Goal: Information Seeking & Learning: Learn about a topic

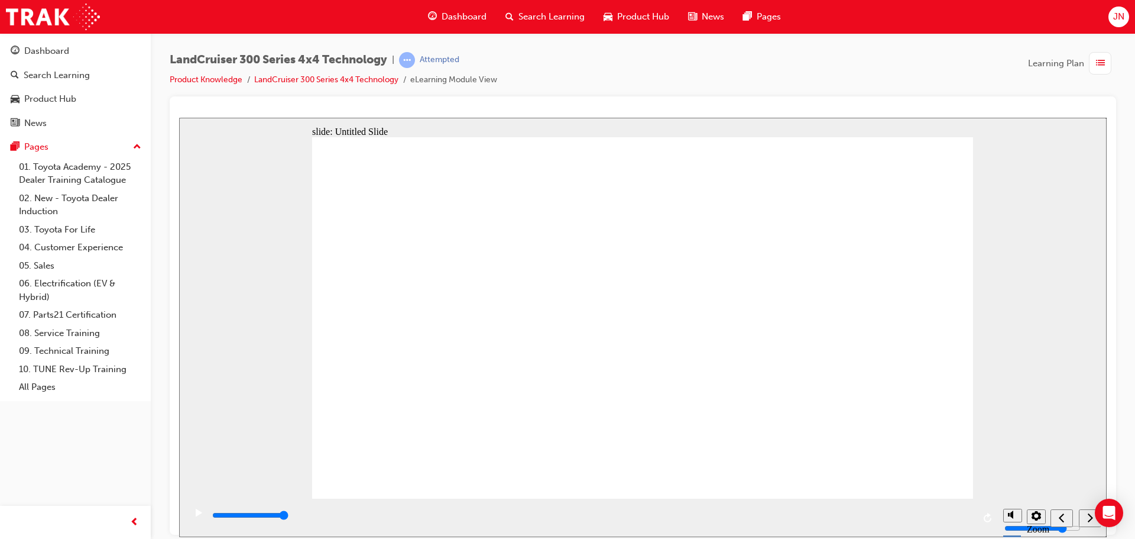
click at [1086, 518] on div "next" at bounding box center [1090, 518] width 13 height 12
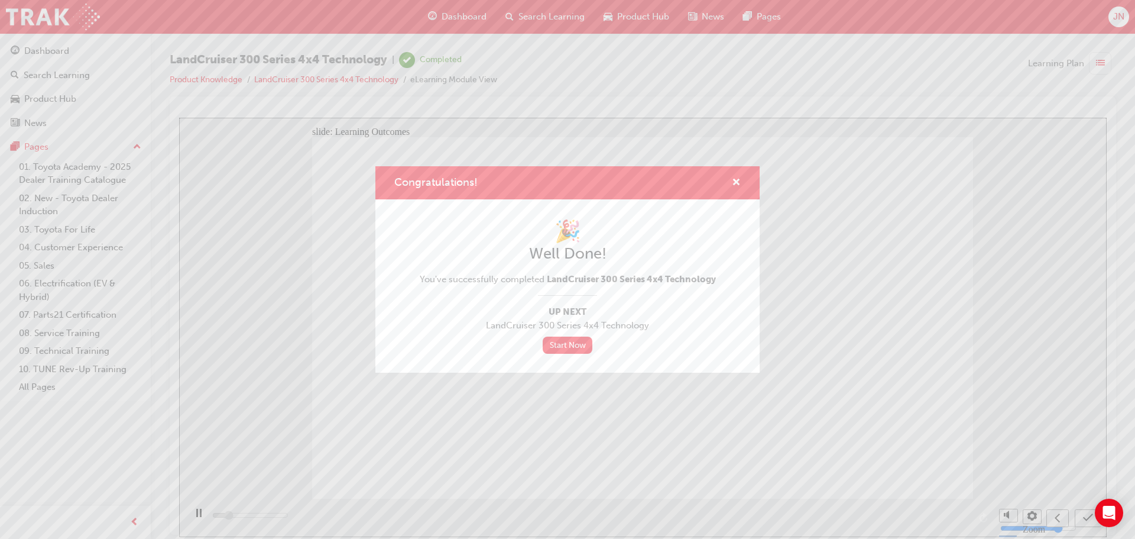
click at [1084, 518] on icon "submit" at bounding box center [1088, 517] width 10 height 11
type input "2500"
click at [570, 346] on link "Start Now" at bounding box center [568, 345] width 50 height 17
click at [734, 181] on span "cross-icon" at bounding box center [736, 183] width 9 height 11
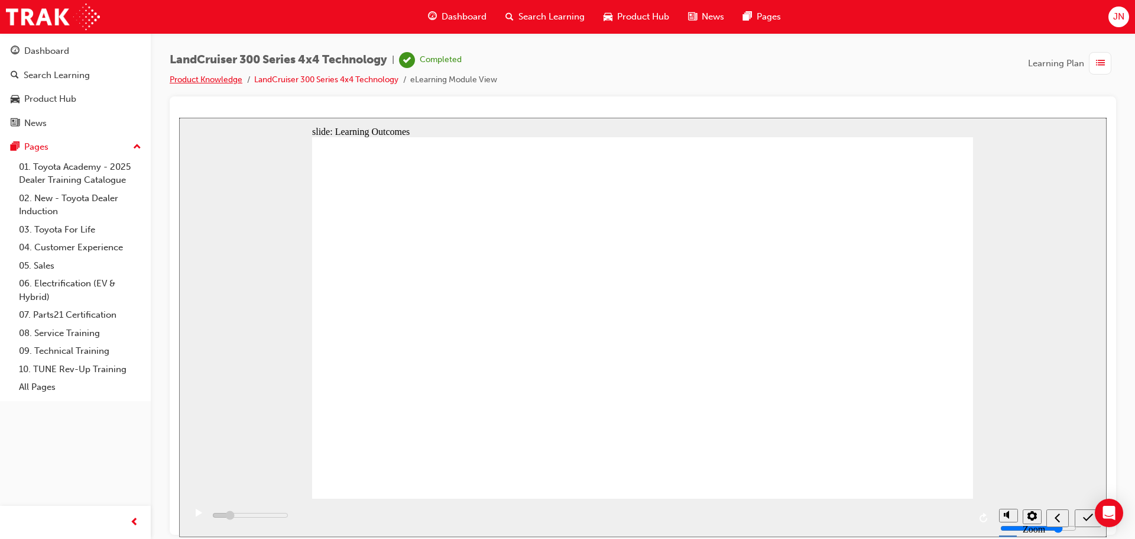
click at [217, 79] on link "Product Knowledge" at bounding box center [206, 80] width 73 height 10
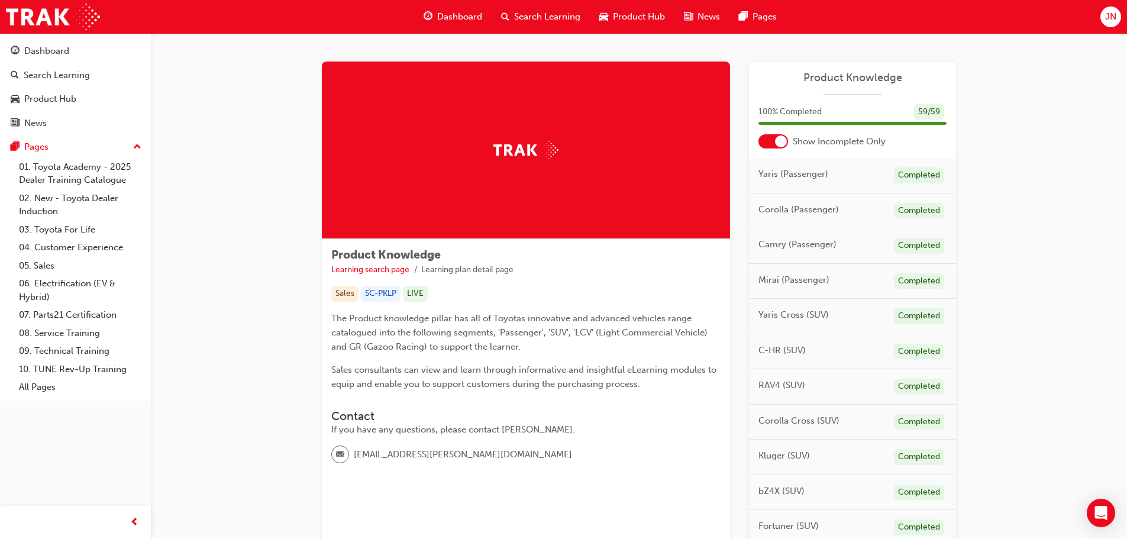
click at [471, 18] on span "Dashboard" at bounding box center [459, 17] width 45 height 14
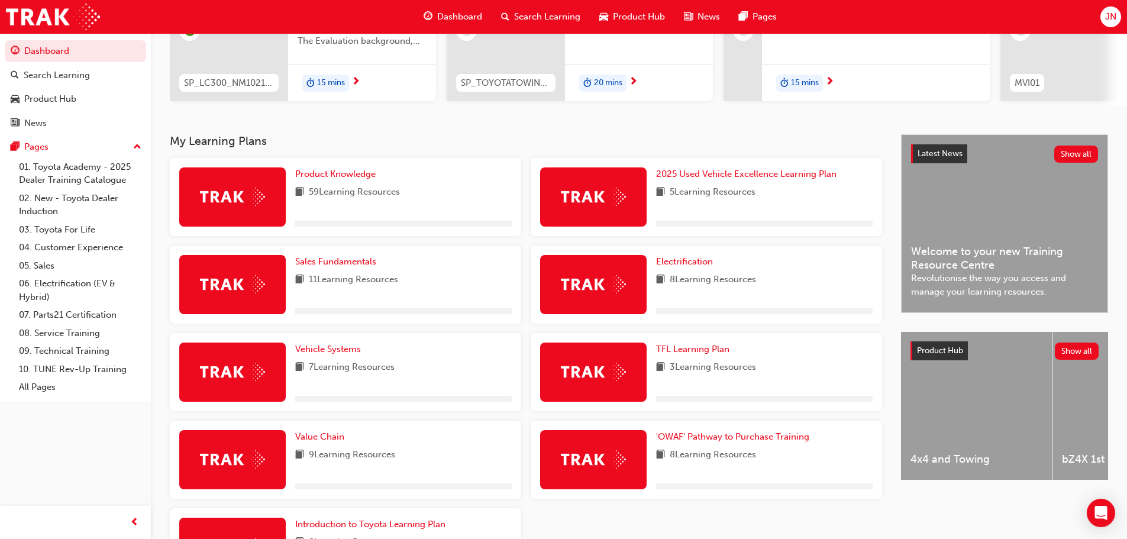
scroll to position [177, 0]
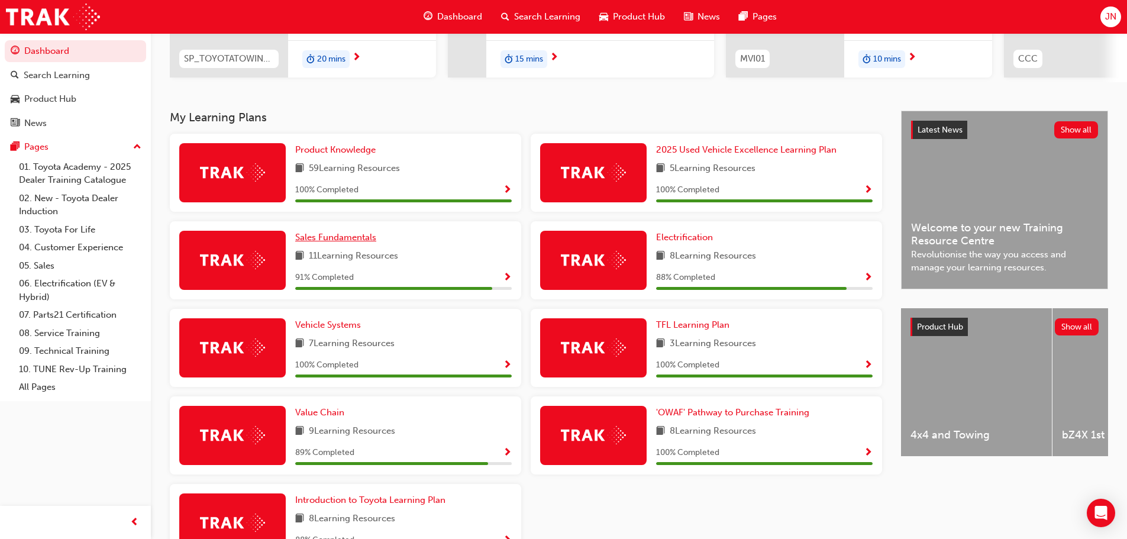
click at [366, 240] on span "Sales Fundamentals" at bounding box center [335, 237] width 81 height 11
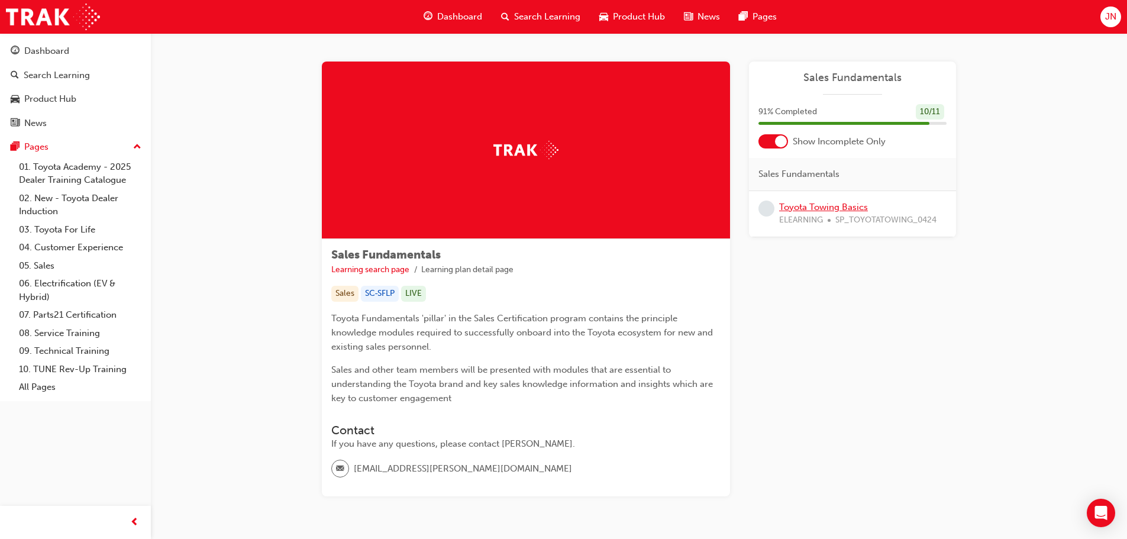
click at [852, 210] on link "Toyota Towing Basics" at bounding box center [823, 207] width 89 height 11
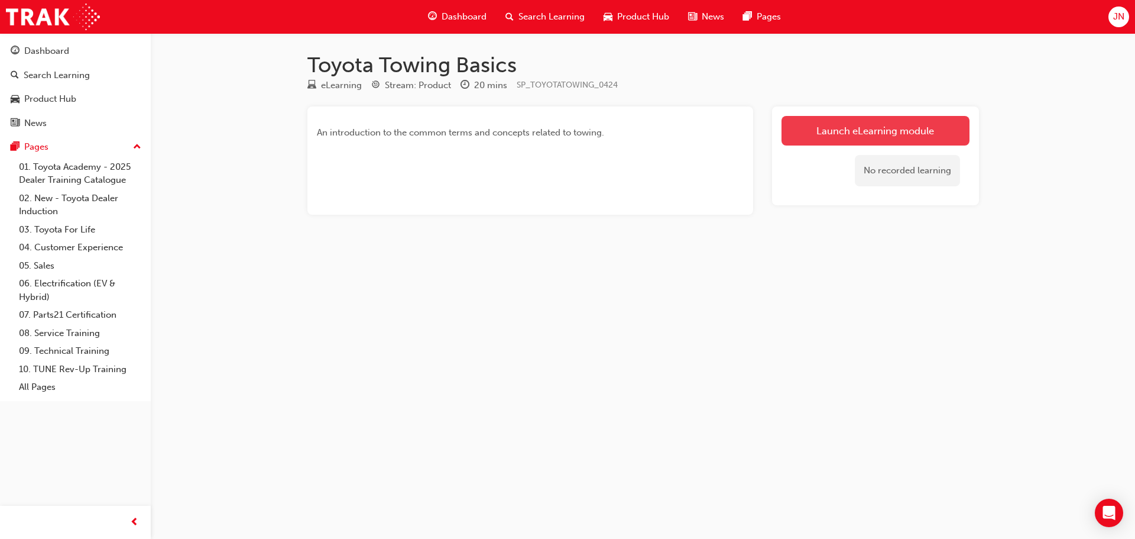
click at [875, 119] on link "Launch eLearning module" at bounding box center [876, 131] width 188 height 30
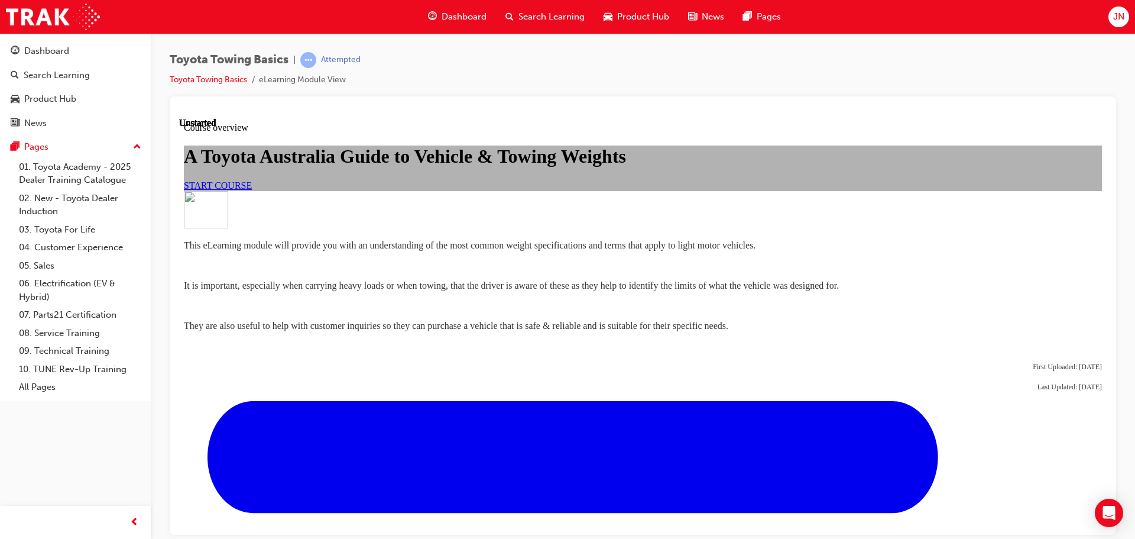
click at [252, 190] on span "START COURSE" at bounding box center [218, 185] width 68 height 10
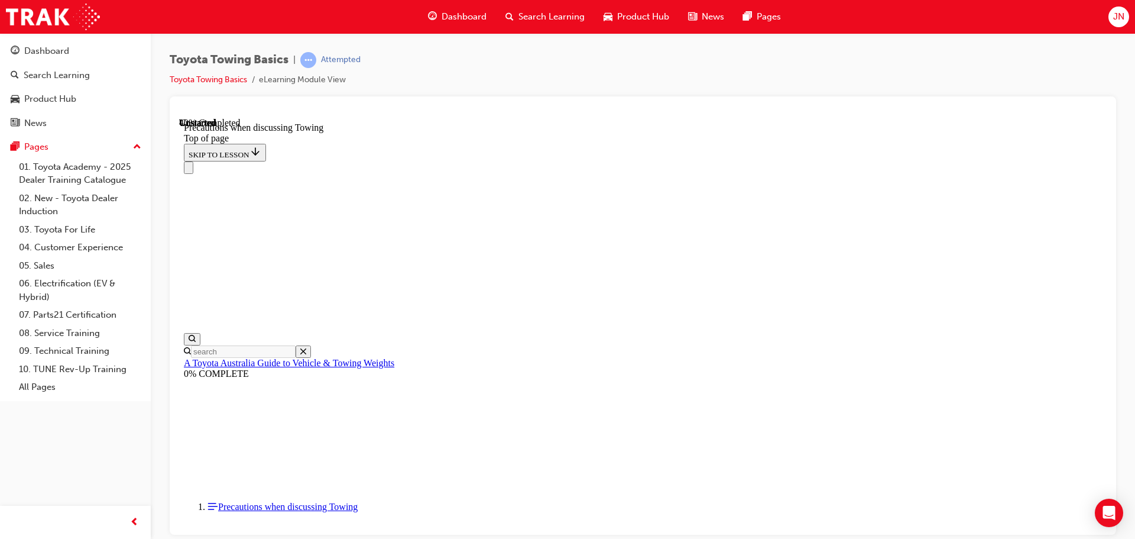
scroll to position [805, 0]
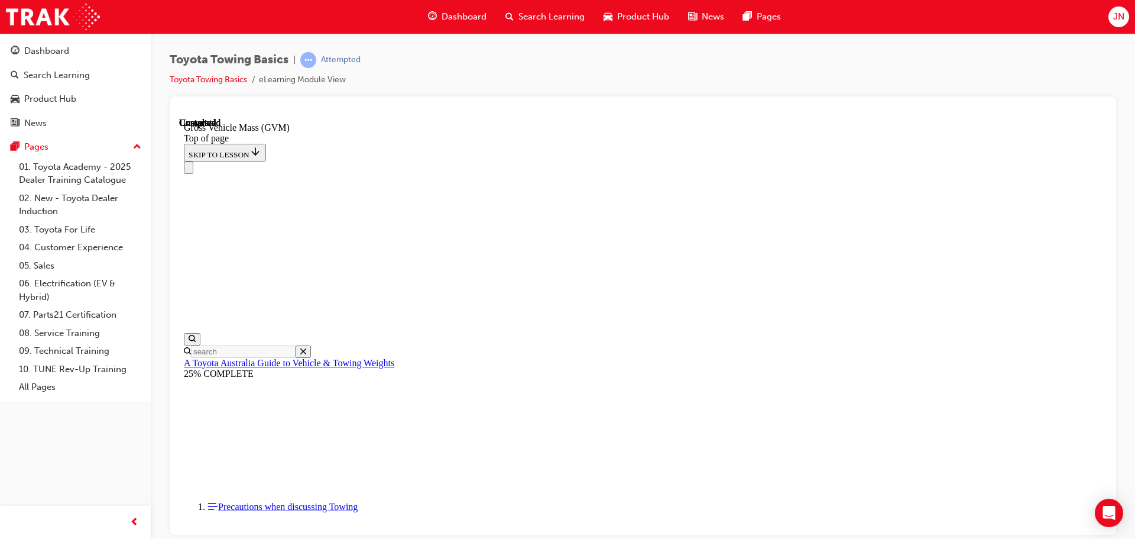
scroll to position [190, 0]
type input "3150"
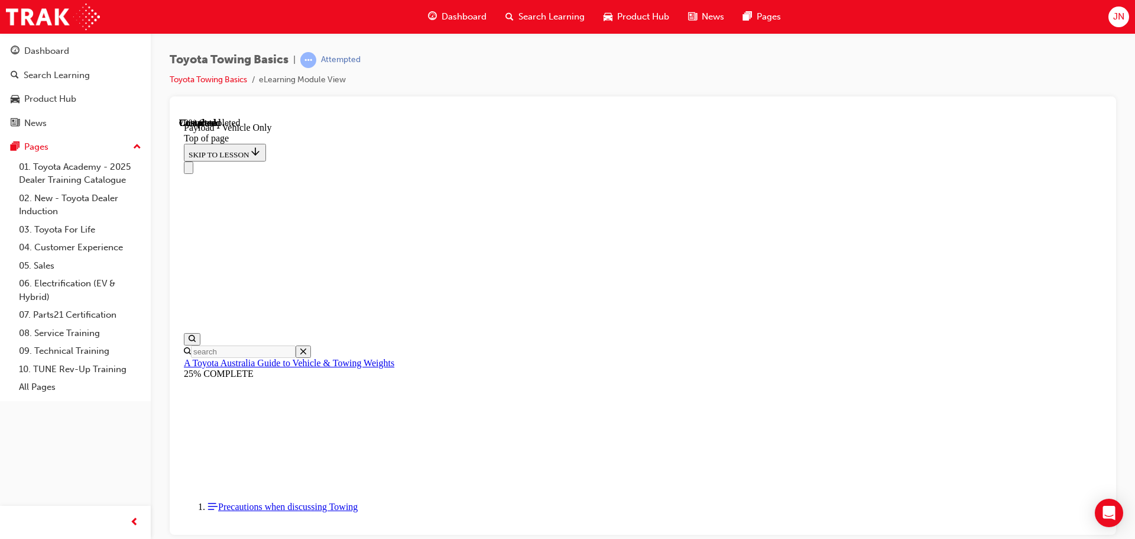
type input "2150"
type input "150"
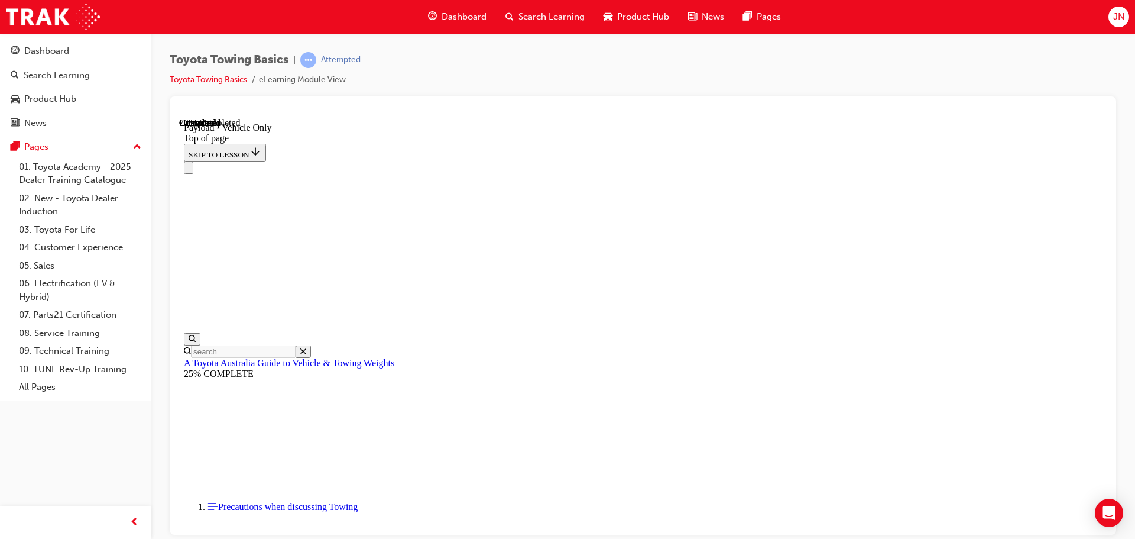
type input "350"
type input "150"
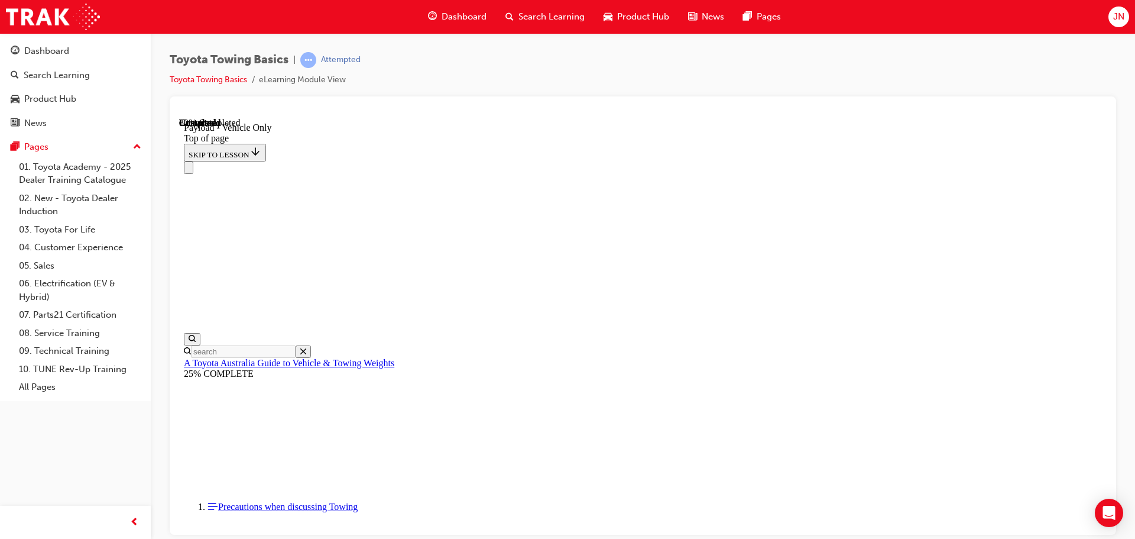
scroll to position [1515, 0]
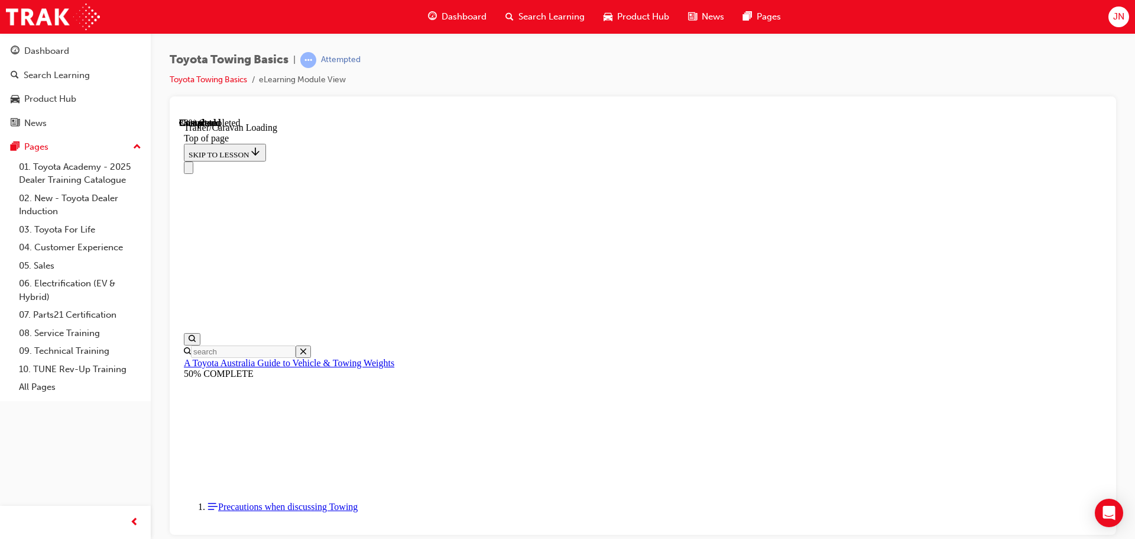
type input "200"
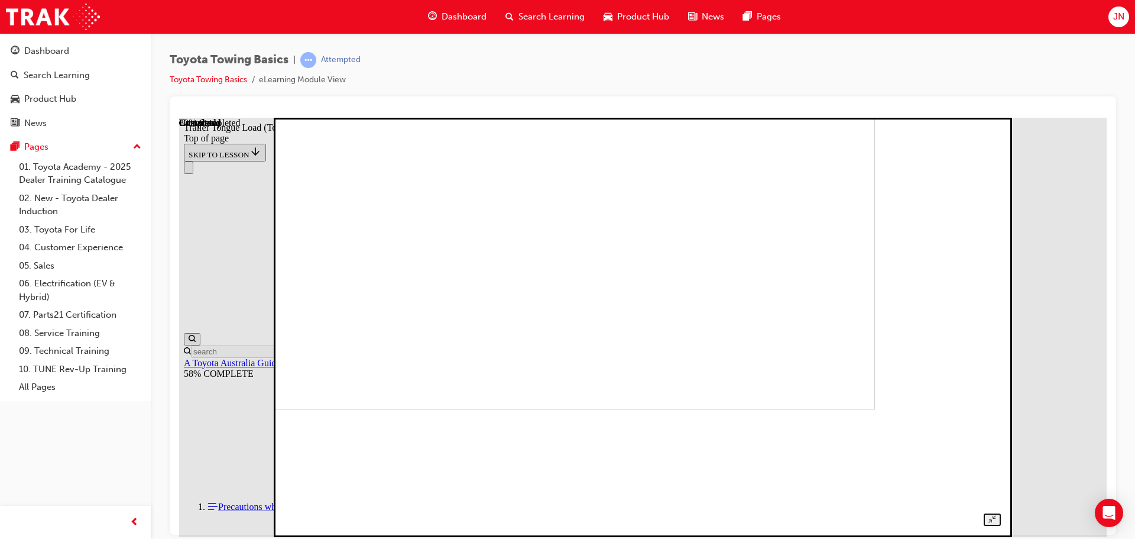
click at [681, 317] on img at bounding box center [525, 199] width 699 height 419
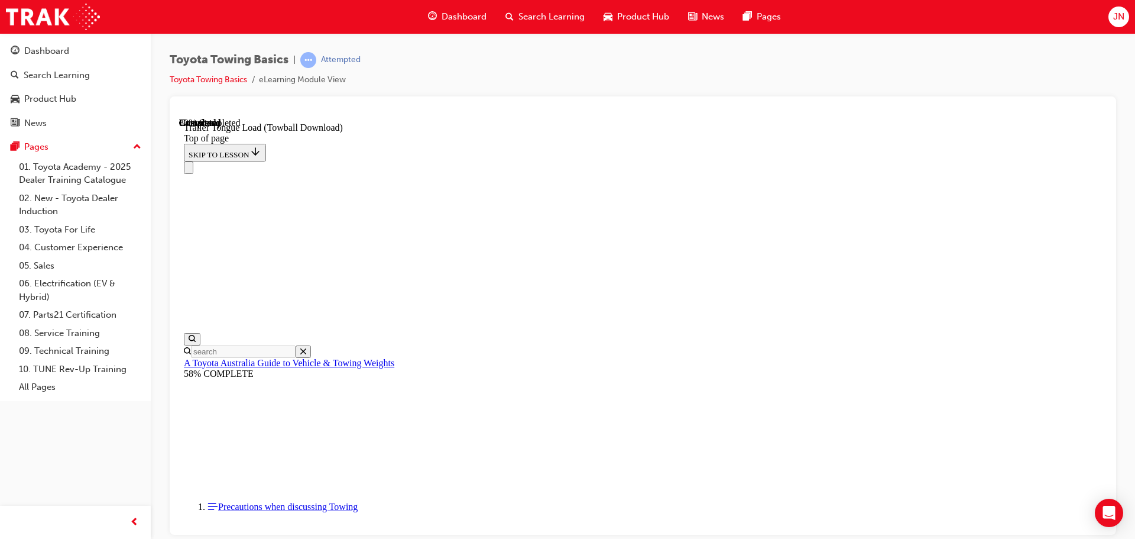
scroll to position [1693, 0]
drag, startPoint x: 515, startPoint y: 14058, endPoint x: 471, endPoint y: 14063, distance: 44.0
type input "2000"
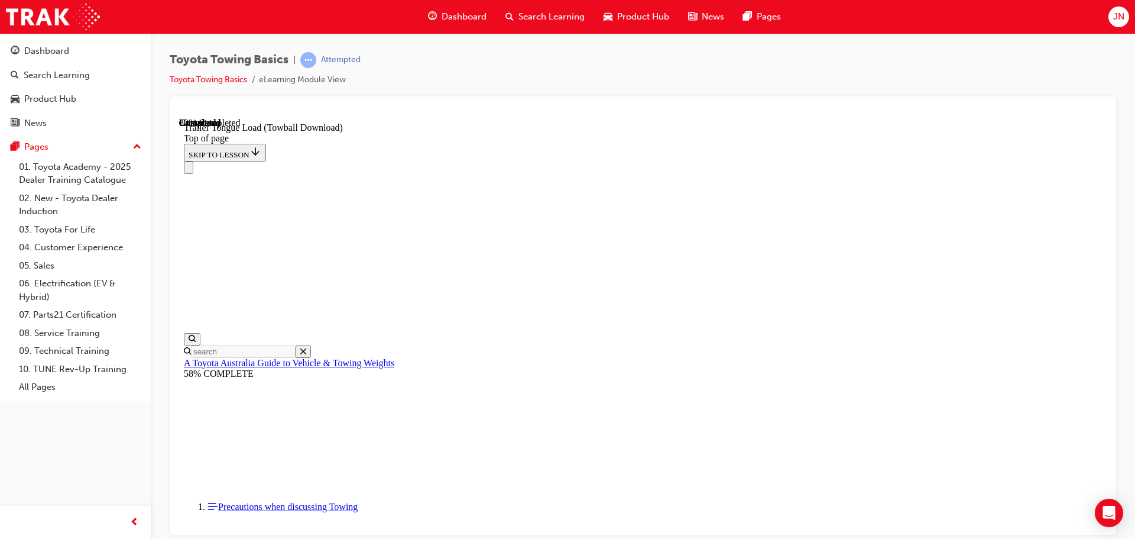
drag, startPoint x: 392, startPoint y: 12565, endPoint x: 400, endPoint y: 12550, distance: 16.9
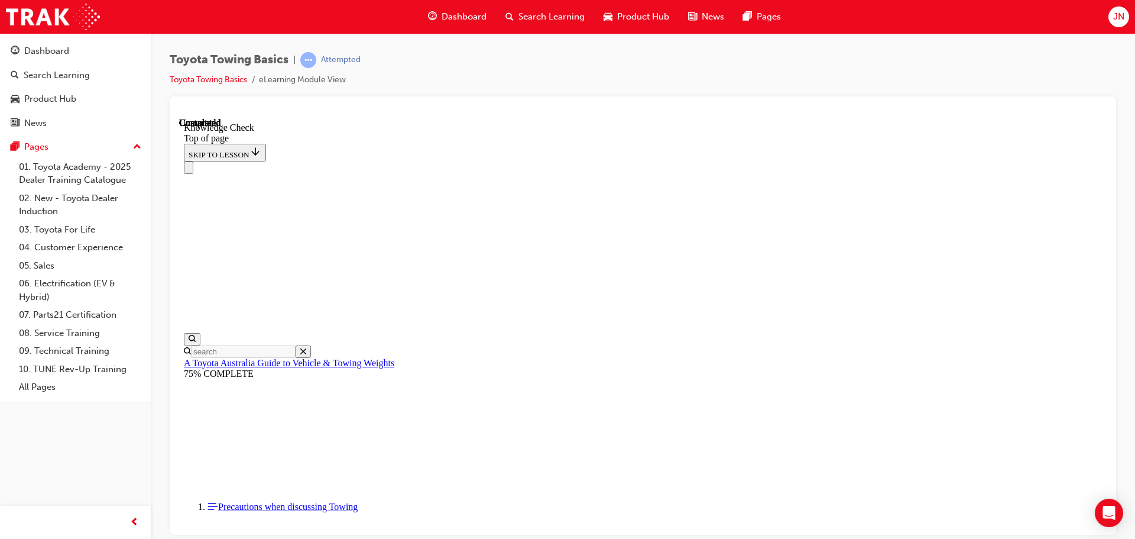
drag, startPoint x: 431, startPoint y: 12528, endPoint x: 411, endPoint y: 12536, distance: 21.4
drag, startPoint x: 351, startPoint y: 12831, endPoint x: 350, endPoint y: 12818, distance: 13.0
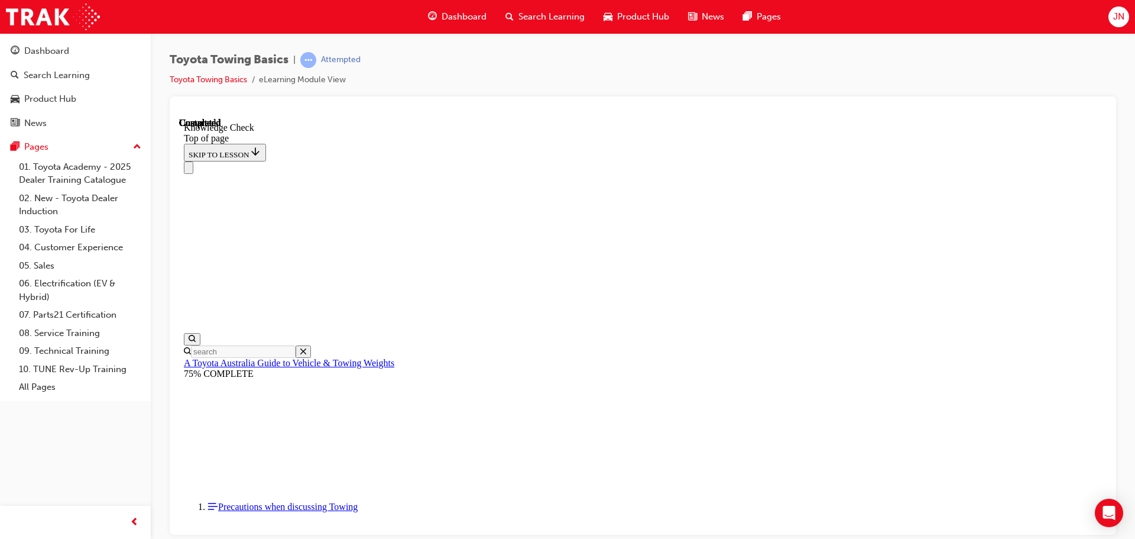
drag, startPoint x: 596, startPoint y: 12761, endPoint x: 739, endPoint y: 12741, distance: 144.5
drag, startPoint x: 344, startPoint y: 12833, endPoint x: 737, endPoint y: 12754, distance: 401.6
drag, startPoint x: 343, startPoint y: 12824, endPoint x: 315, endPoint y: 12774, distance: 58.2
drag, startPoint x: 333, startPoint y: 12831, endPoint x: 426, endPoint y: 12522, distance: 322.4
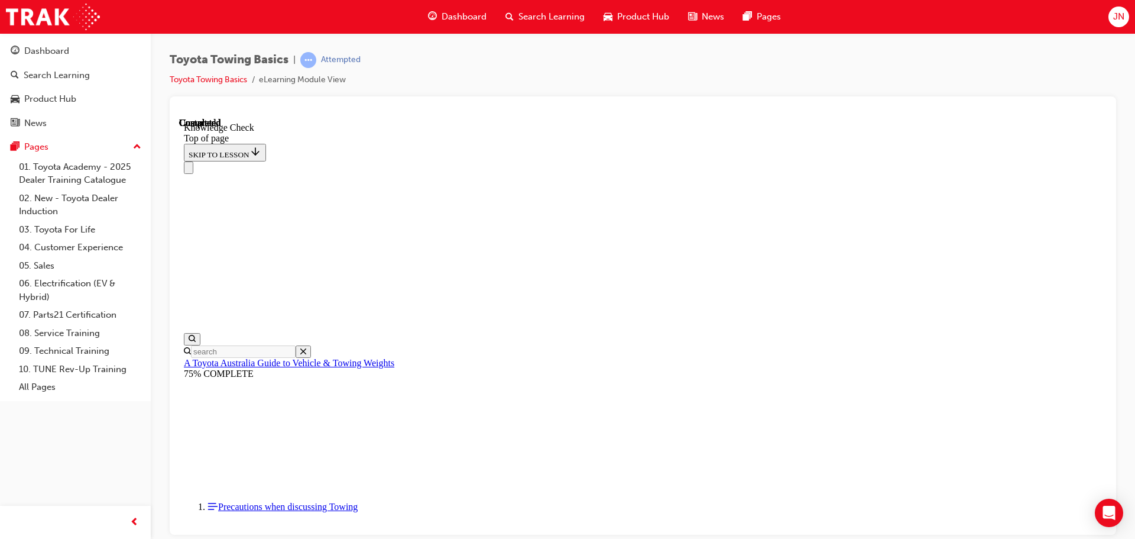
drag, startPoint x: 350, startPoint y: 12836, endPoint x: 433, endPoint y: 12635, distance: 216.9
drag, startPoint x: 358, startPoint y: 12832, endPoint x: 591, endPoint y: 12549, distance: 365.9
drag, startPoint x: 345, startPoint y: 12838, endPoint x: 426, endPoint y: 12639, distance: 214.6
drag, startPoint x: 347, startPoint y: 12832, endPoint x: 737, endPoint y: 12752, distance: 398.4
drag, startPoint x: 358, startPoint y: 12832, endPoint x: 643, endPoint y: 12762, distance: 293.6
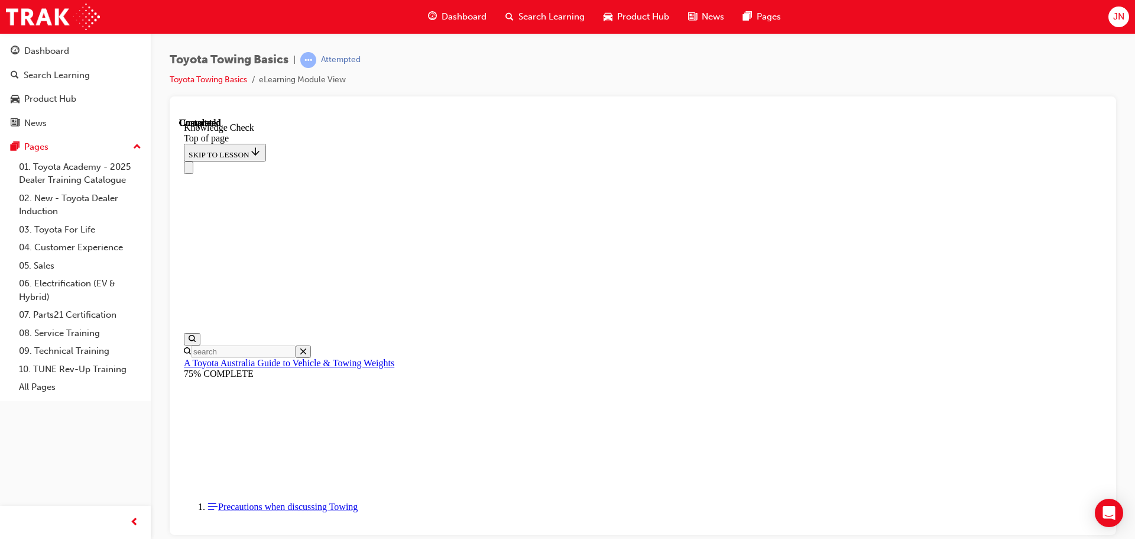
drag, startPoint x: 347, startPoint y: 12832, endPoint x: 504, endPoint y: 12709, distance: 199.6
drag, startPoint x: 350, startPoint y: 12827, endPoint x: 331, endPoint y: 12777, distance: 53.9
drag, startPoint x: 350, startPoint y: 12832, endPoint x: 429, endPoint y: 12533, distance: 309.6
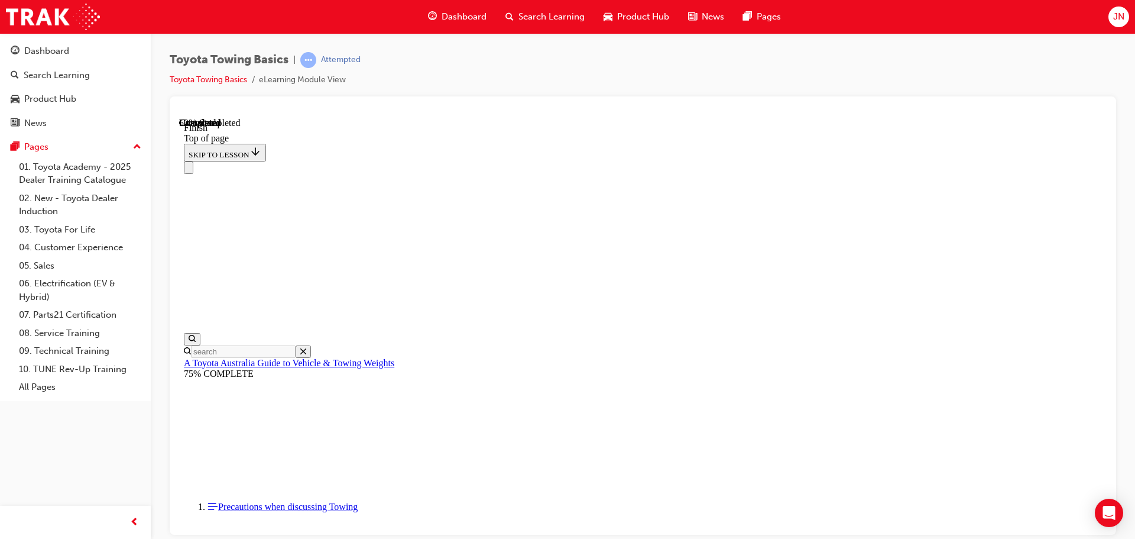
scroll to position [215, 0]
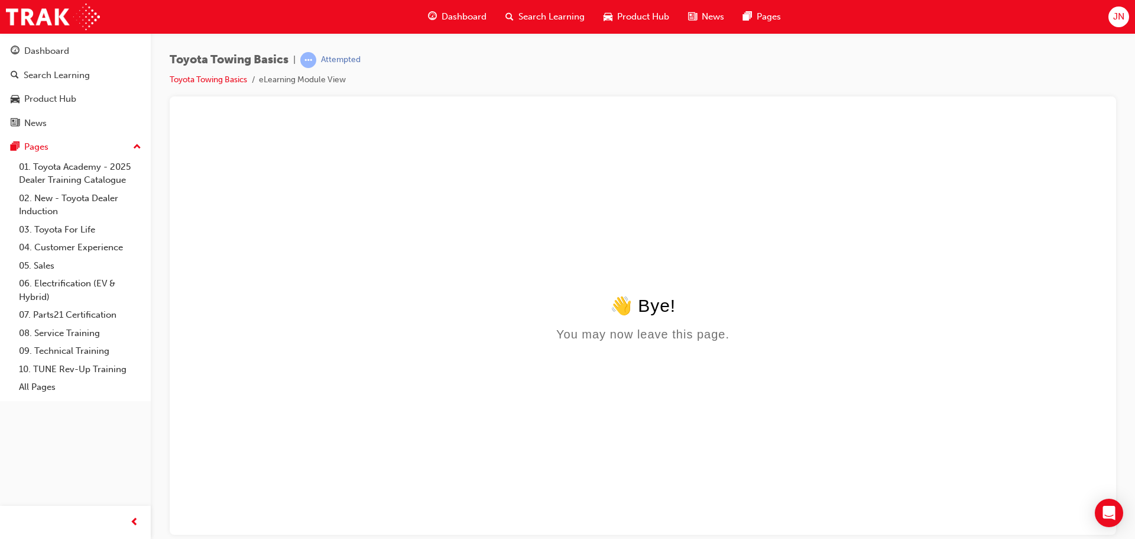
scroll to position [0, 0]
click at [308, 102] on div at bounding box center [643, 315] width 947 height 438
click at [222, 79] on link "Toyota Towing Basics" at bounding box center [208, 80] width 77 height 10
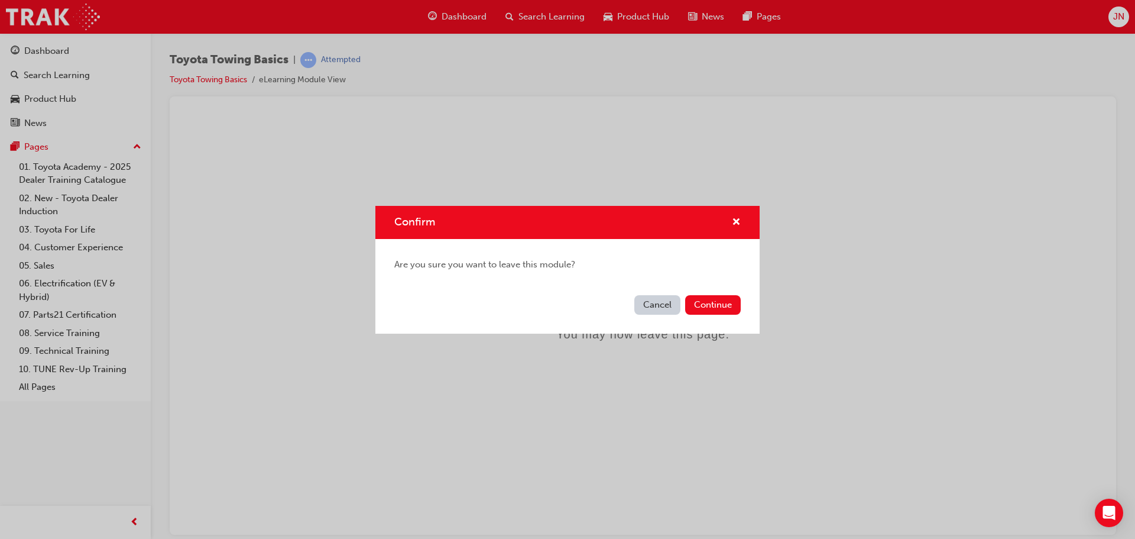
click at [645, 306] on button "Cancel" at bounding box center [658, 305] width 46 height 20
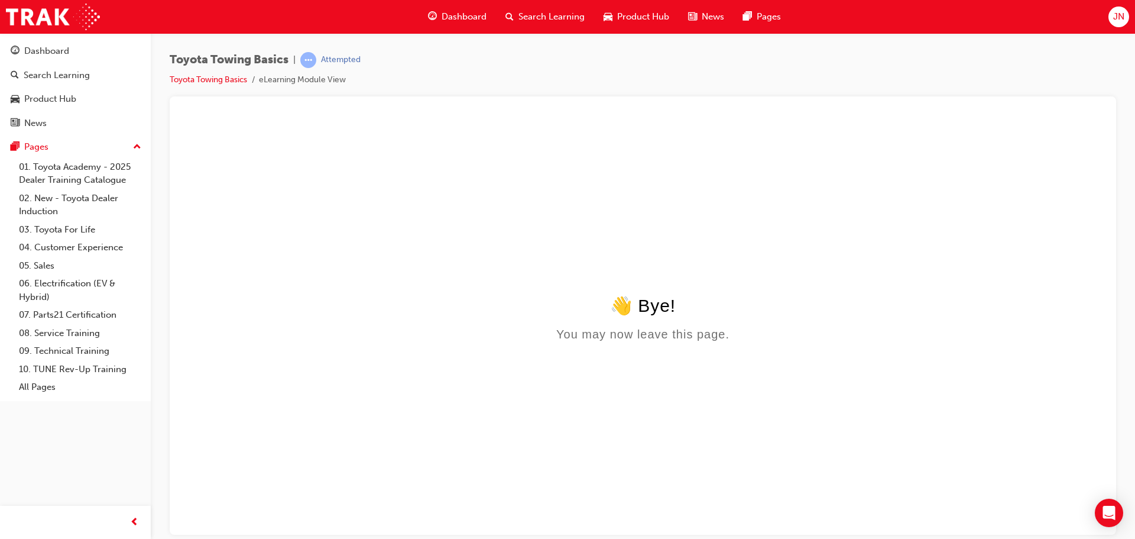
click at [671, 345] on html "👋 Bye! You may now leave this page." at bounding box center [643, 231] width 928 height 228
click at [533, 192] on html "👋 Bye! You may now leave this page." at bounding box center [643, 231] width 928 height 228
click at [237, 81] on link "Toyota Towing Basics" at bounding box center [208, 80] width 77 height 10
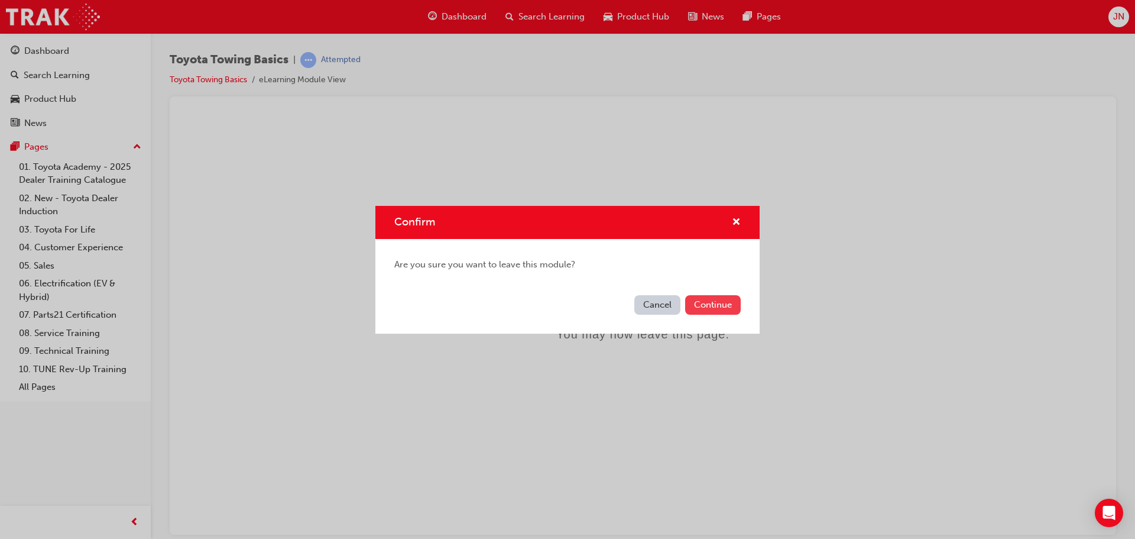
click at [707, 301] on button "Continue" at bounding box center [713, 305] width 56 height 20
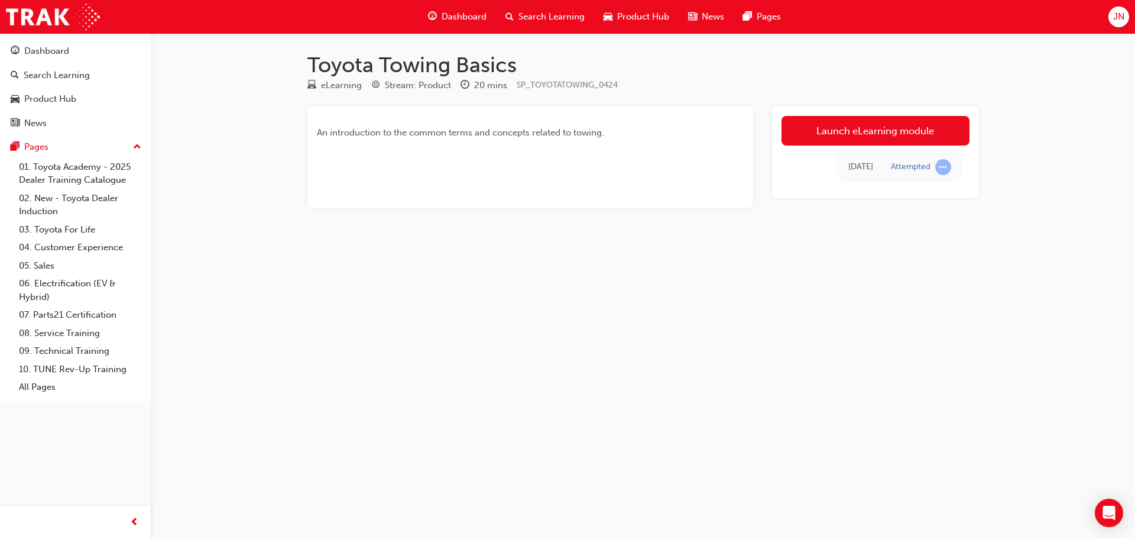
click at [704, 254] on div "Toyota Towing Basics eLearning Stream: Product 20 mins SP_TOYOTATOWING_0424 An …" at bounding box center [567, 269] width 1135 height 539
click at [812, 137] on link "Launch eLearning module" at bounding box center [876, 131] width 188 height 30
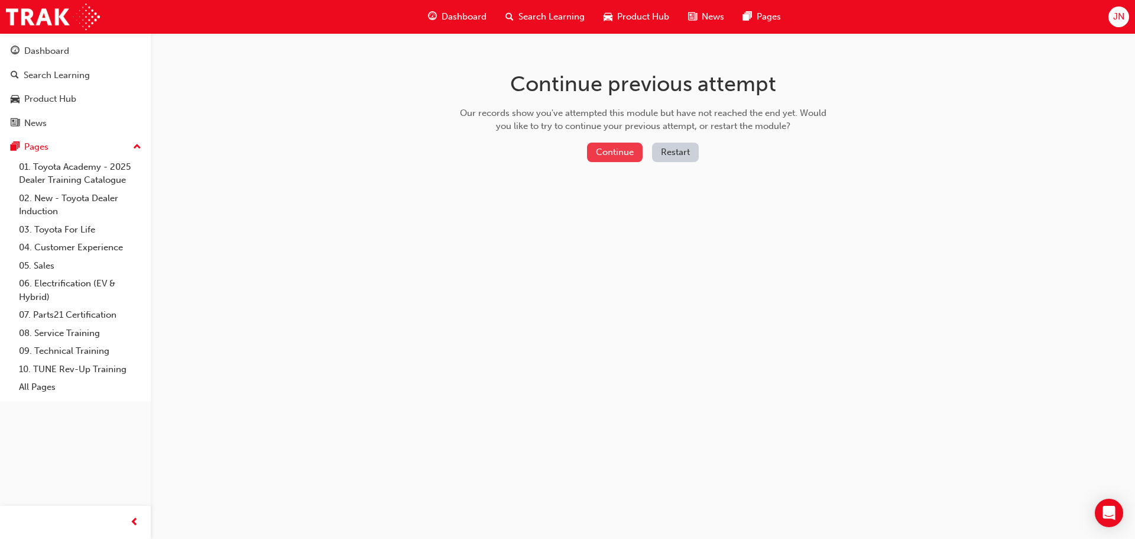
click at [610, 145] on button "Continue" at bounding box center [615, 153] width 56 height 20
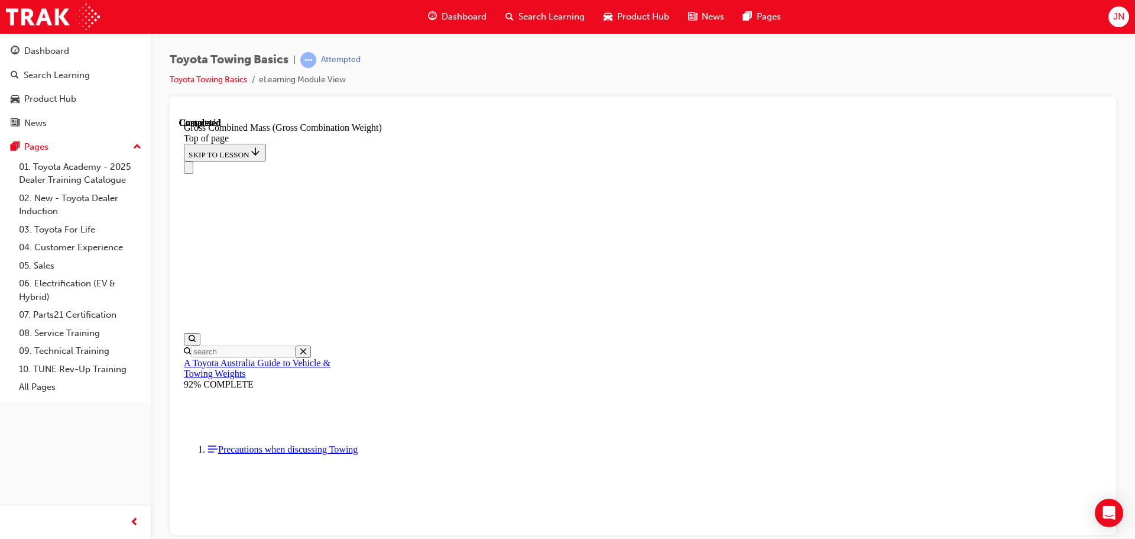
scroll to position [203, 0]
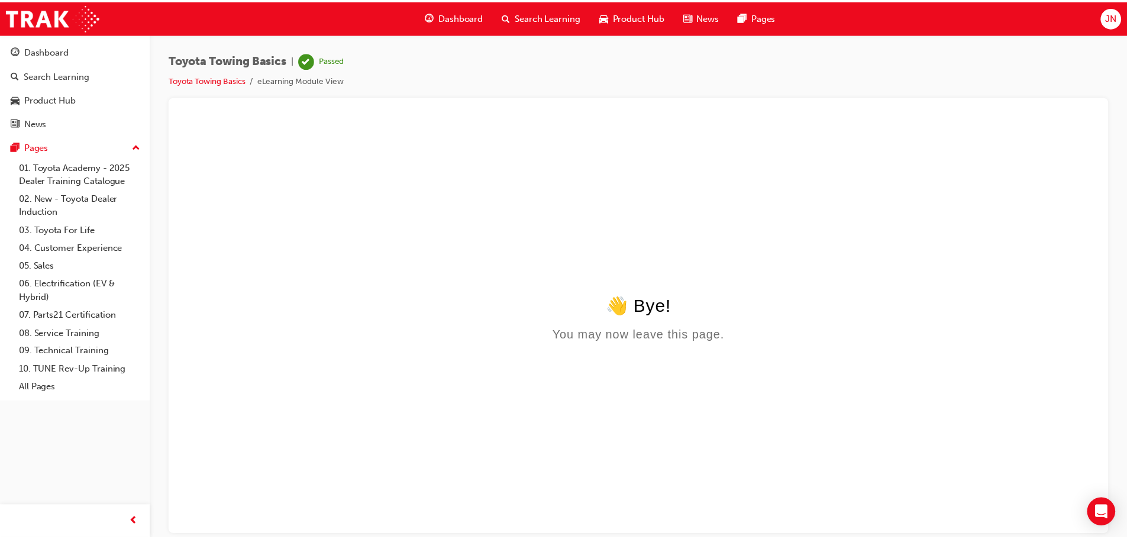
scroll to position [0, 0]
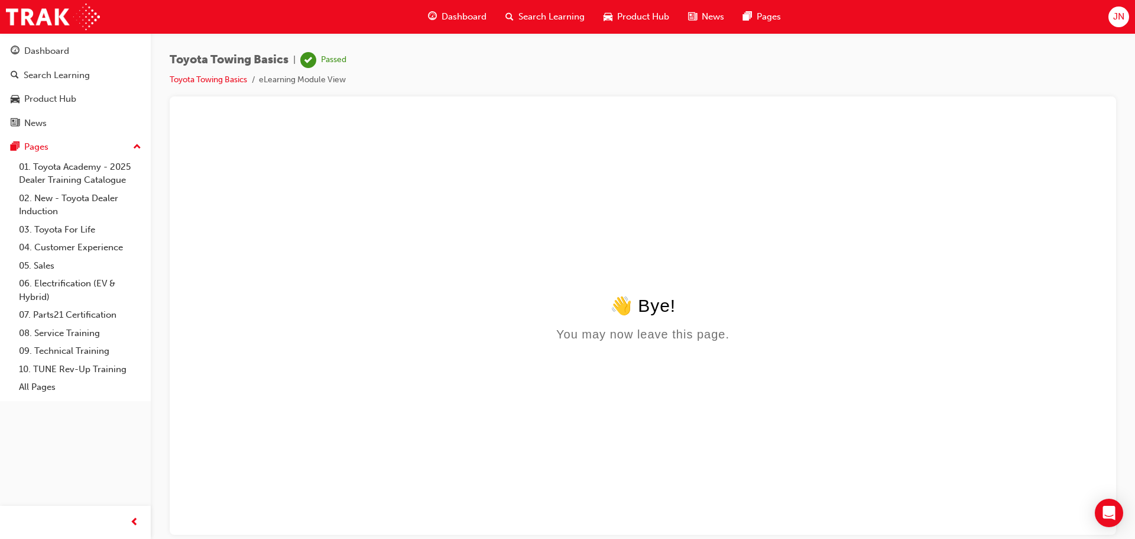
click at [473, 12] on span "Dashboard" at bounding box center [464, 17] width 45 height 14
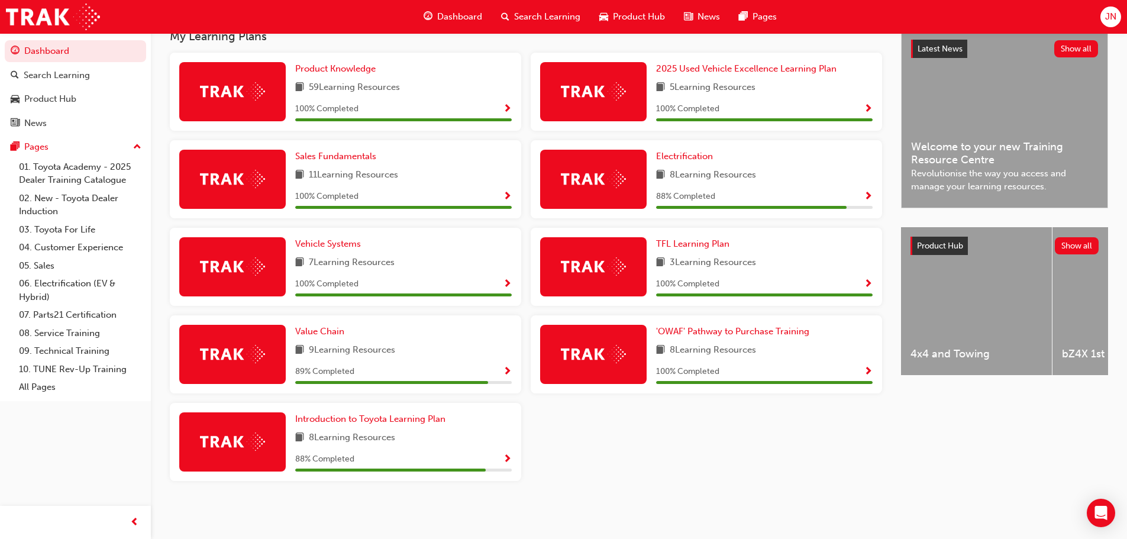
click at [719, 157] on div "Electrification" at bounding box center [764, 157] width 216 height 14
click at [708, 157] on span "Electrification" at bounding box center [684, 156] width 57 height 11
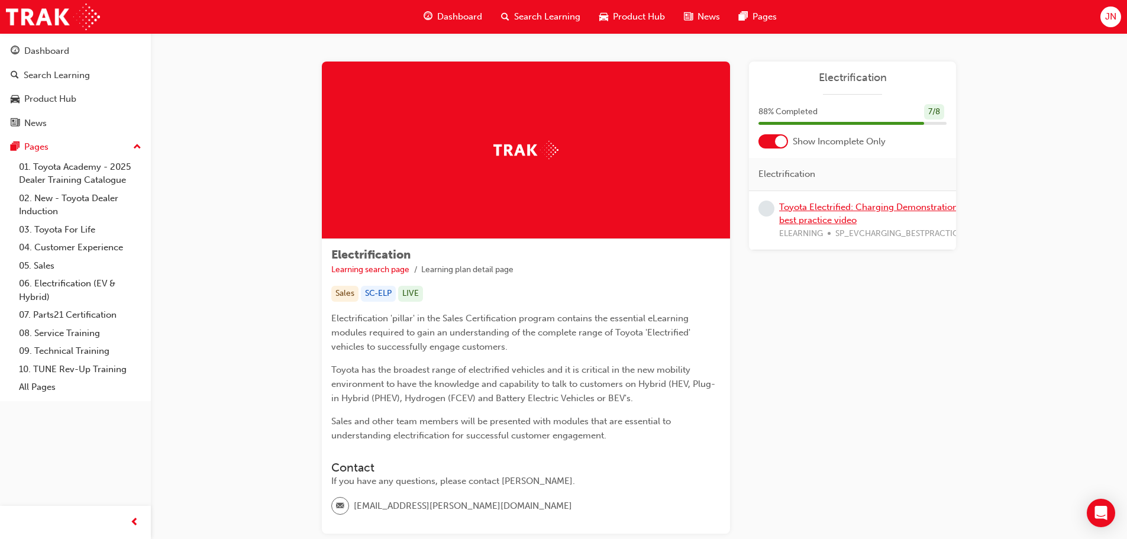
click at [834, 208] on link "Toyota Electrified: Charging Demonstration best practice video" at bounding box center [868, 214] width 179 height 24
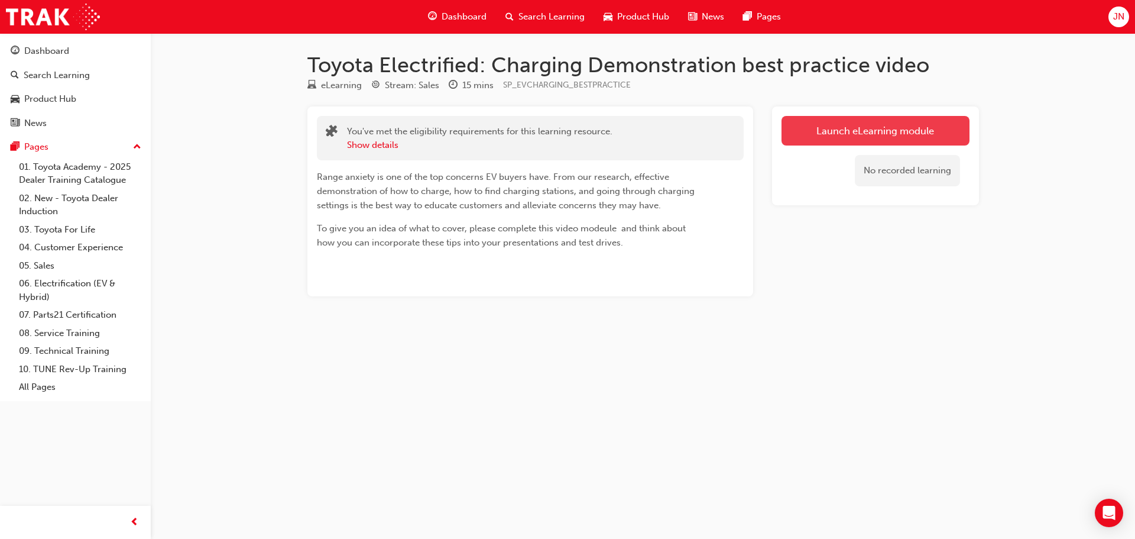
click at [849, 133] on link "Launch eLearning module" at bounding box center [876, 131] width 188 height 30
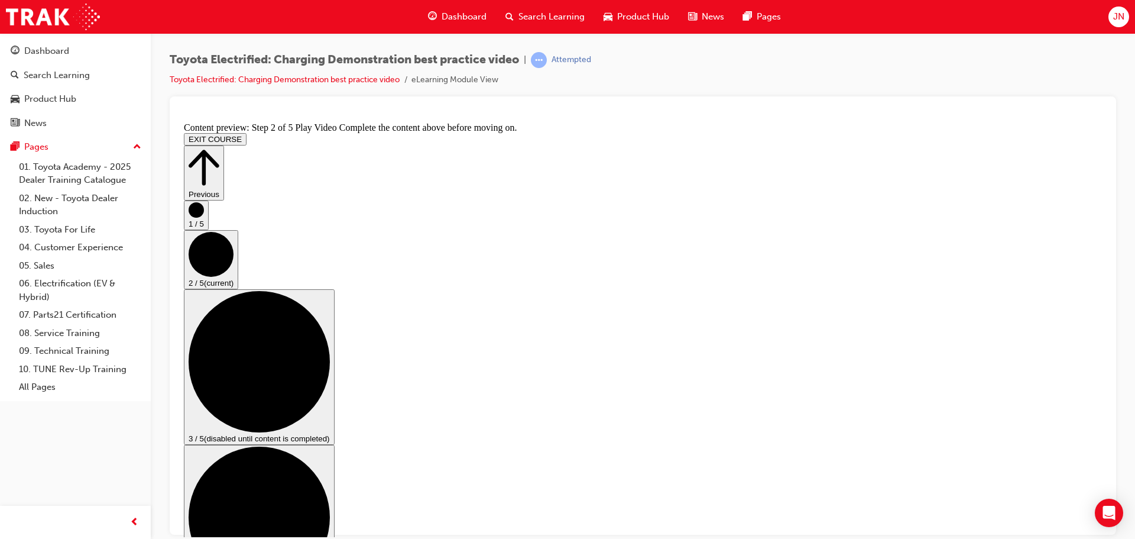
scroll to position [0, 0]
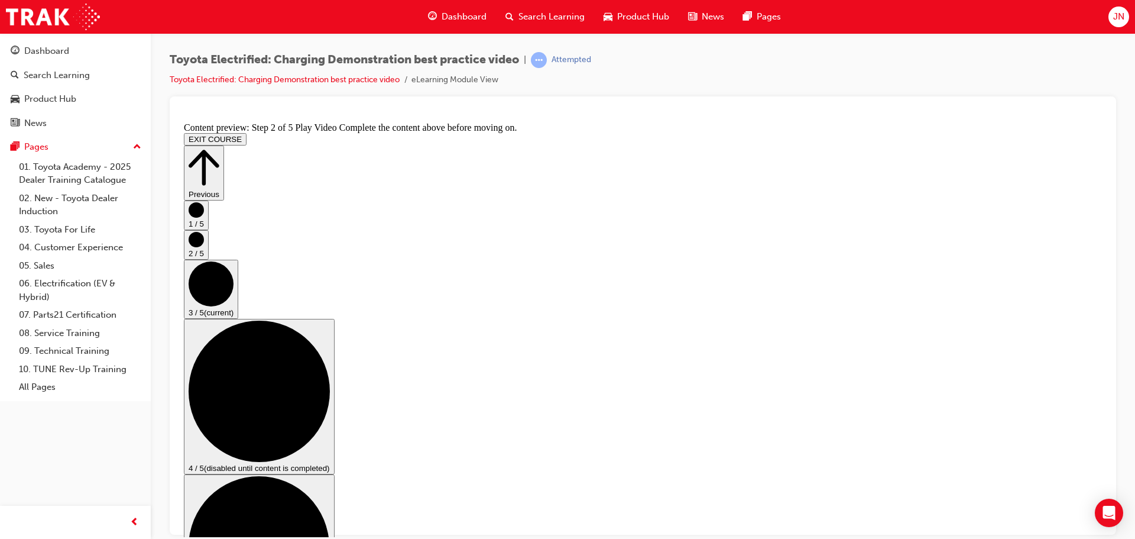
drag, startPoint x: 610, startPoint y: 201, endPoint x: 616, endPoint y: 240, distance: 38.9
drag, startPoint x: 615, startPoint y: 237, endPoint x: 606, endPoint y: 208, distance: 30.3
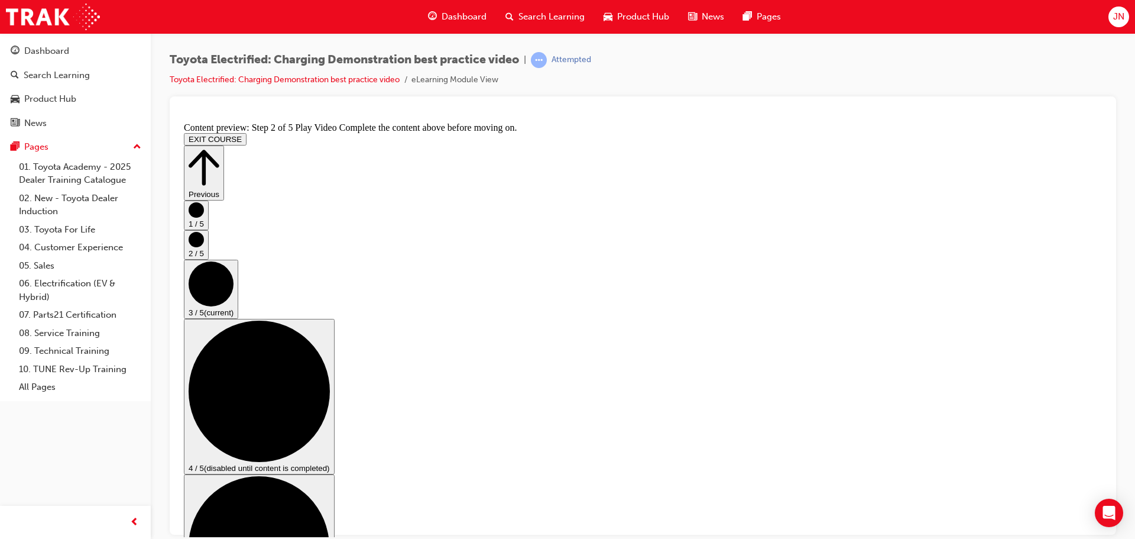
drag, startPoint x: 603, startPoint y: 287, endPoint x: 682, endPoint y: 287, distance: 79.2
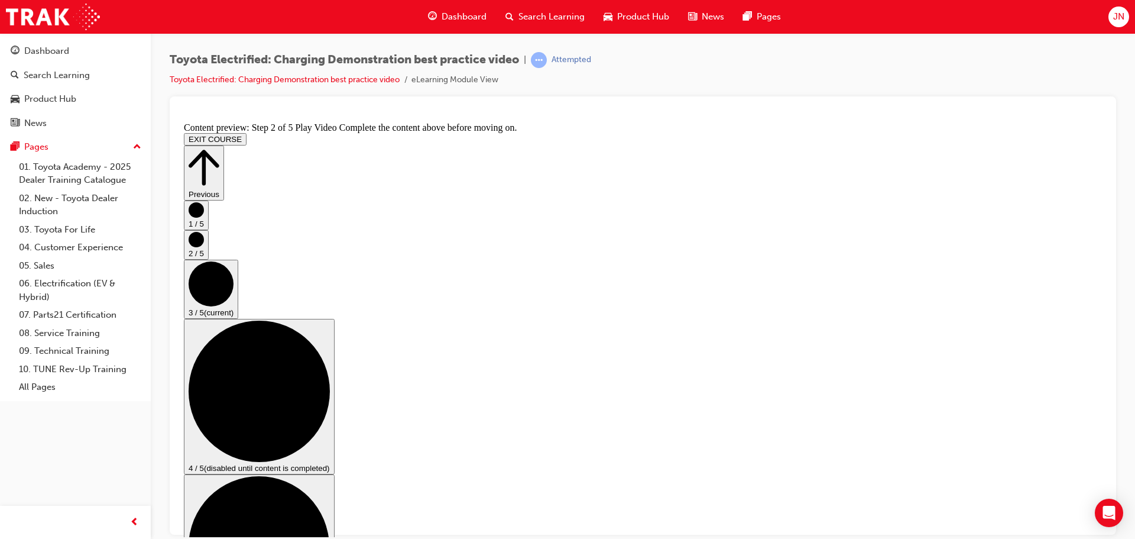
checkbox input "true"
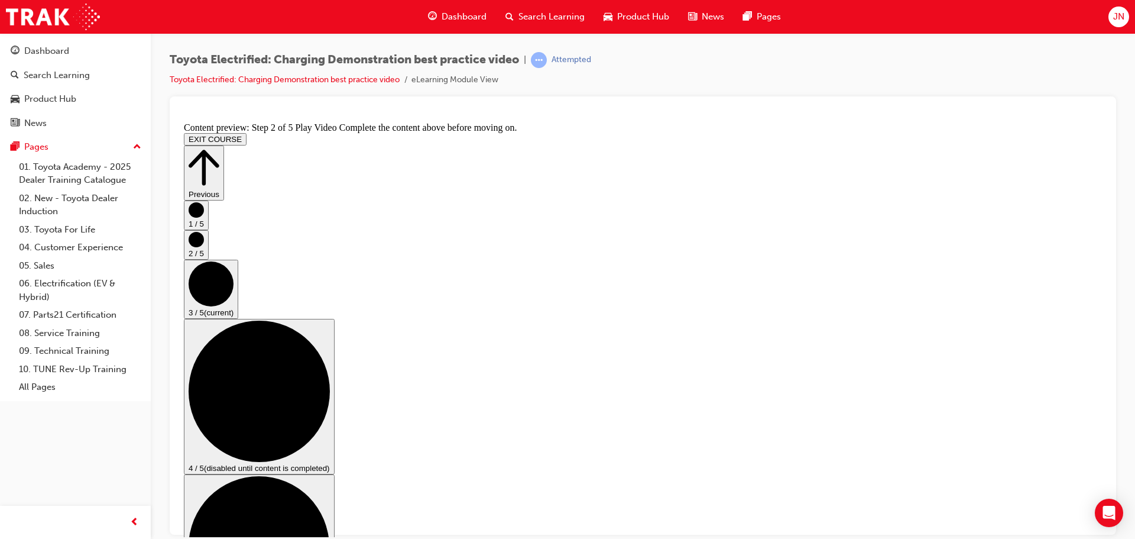
checkbox input "false"
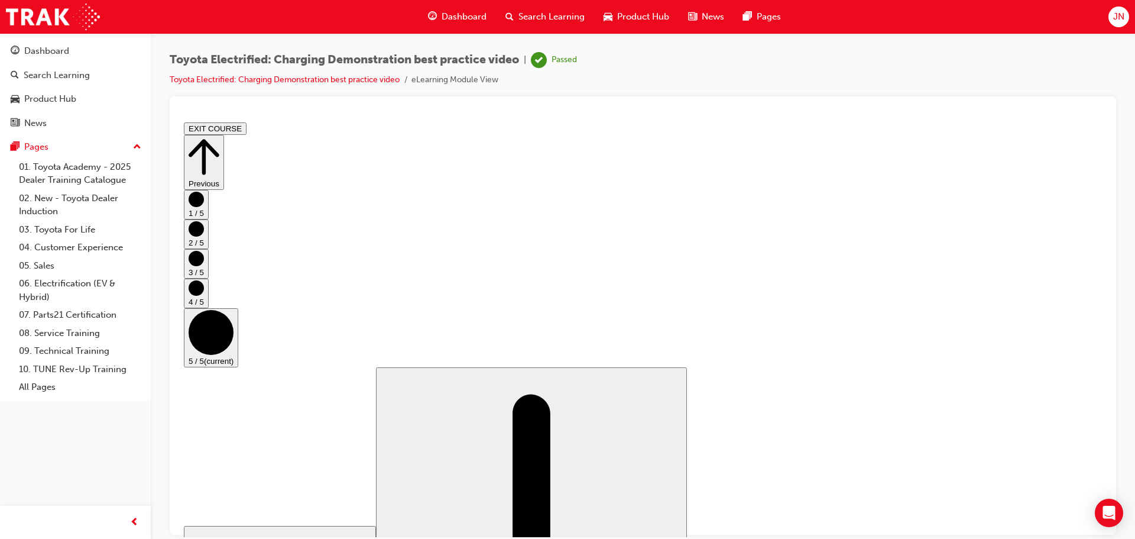
click at [463, 11] on span "Dashboard" at bounding box center [464, 17] width 45 height 14
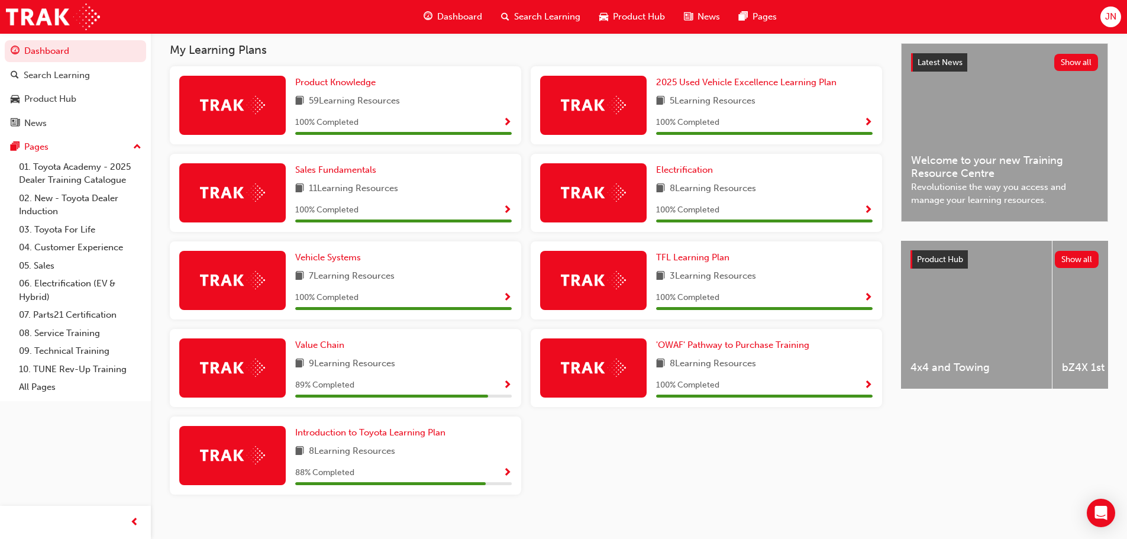
scroll to position [258, 0]
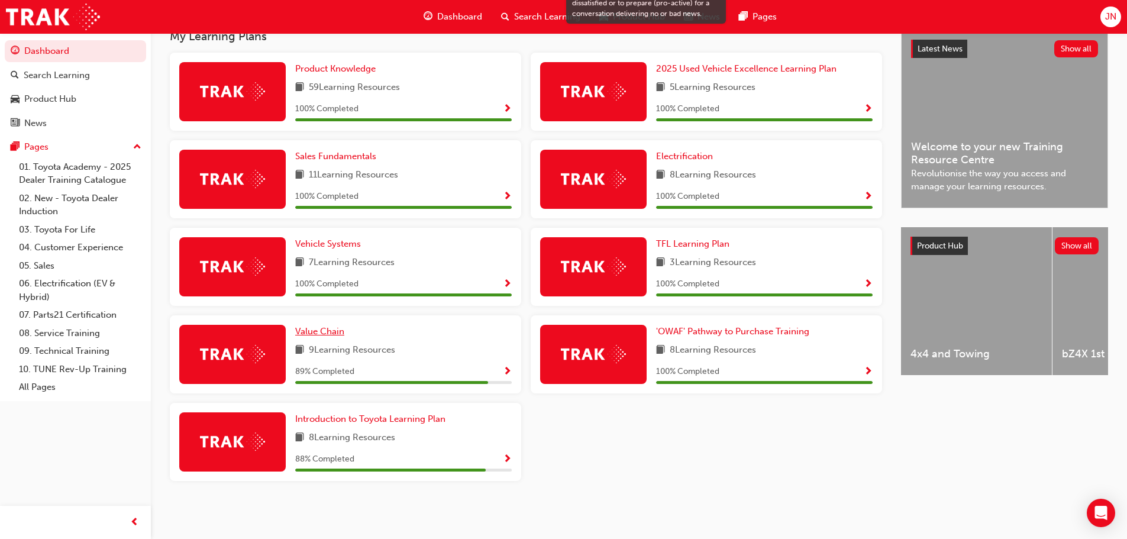
click at [326, 332] on span "Value Chain" at bounding box center [319, 331] width 49 height 11
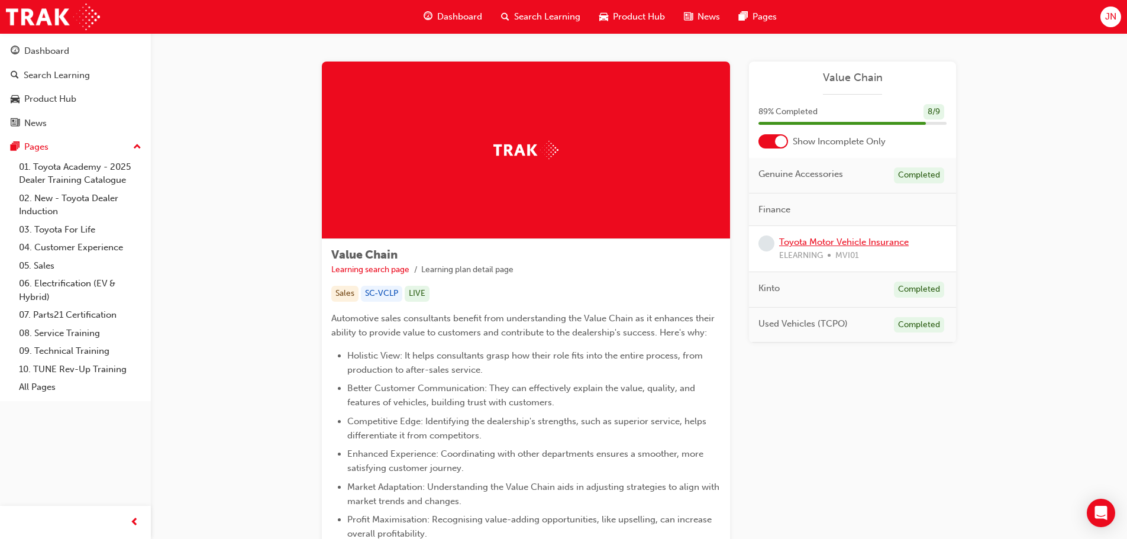
click at [828, 245] on link "Toyota Motor Vehicle Insurance" at bounding box center [844, 242] width 130 height 11
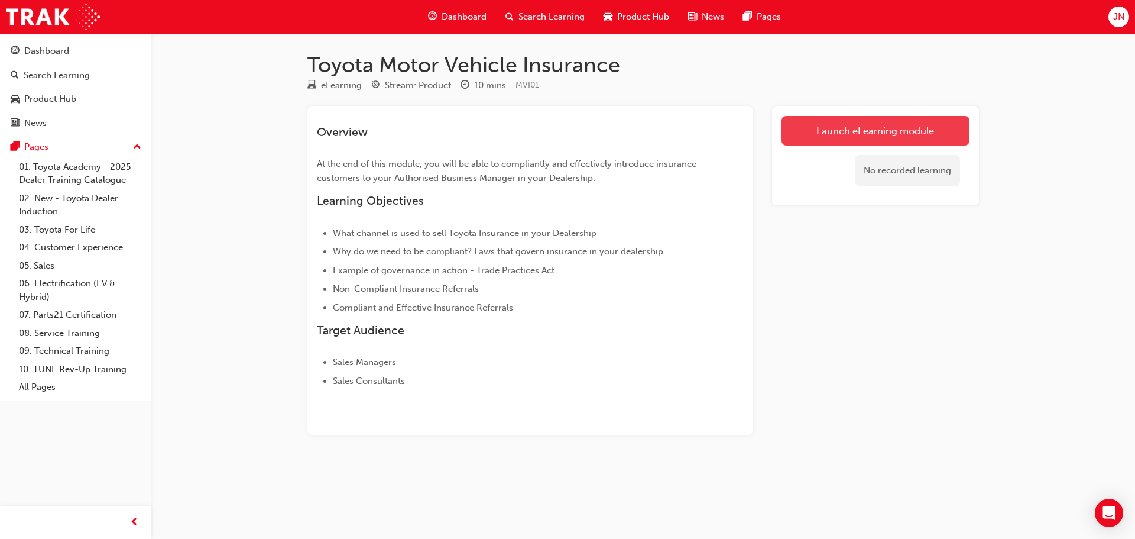
click at [876, 130] on link "Launch eLearning module" at bounding box center [876, 131] width 188 height 30
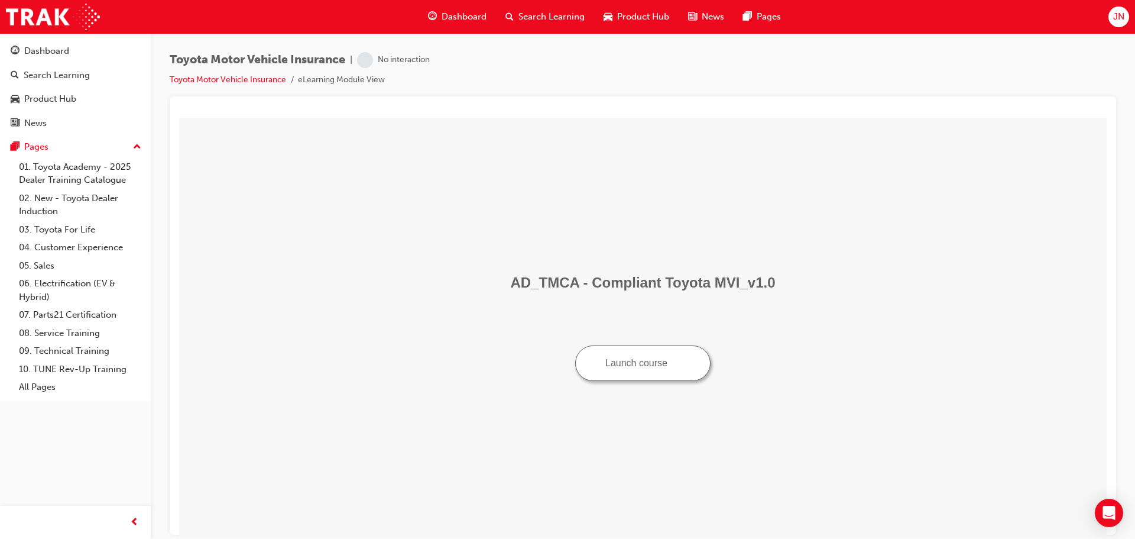
click at [644, 364] on button "Launch course" at bounding box center [642, 362] width 135 height 35
click at [277, 82] on link "Toyota Motor Vehicle Insurance" at bounding box center [228, 80] width 117 height 10
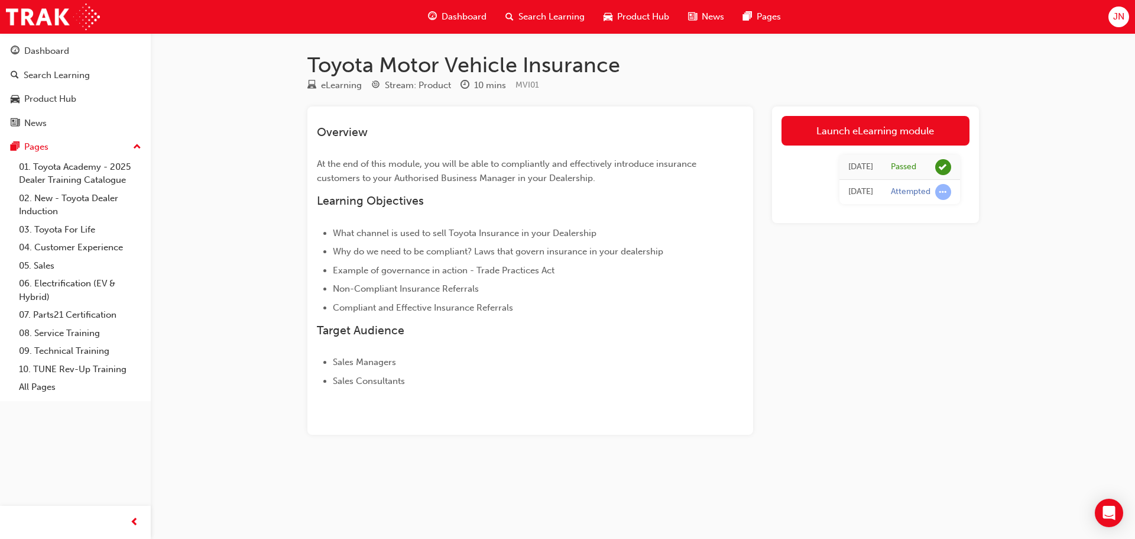
click at [442, 21] on span "Dashboard" at bounding box center [464, 17] width 45 height 14
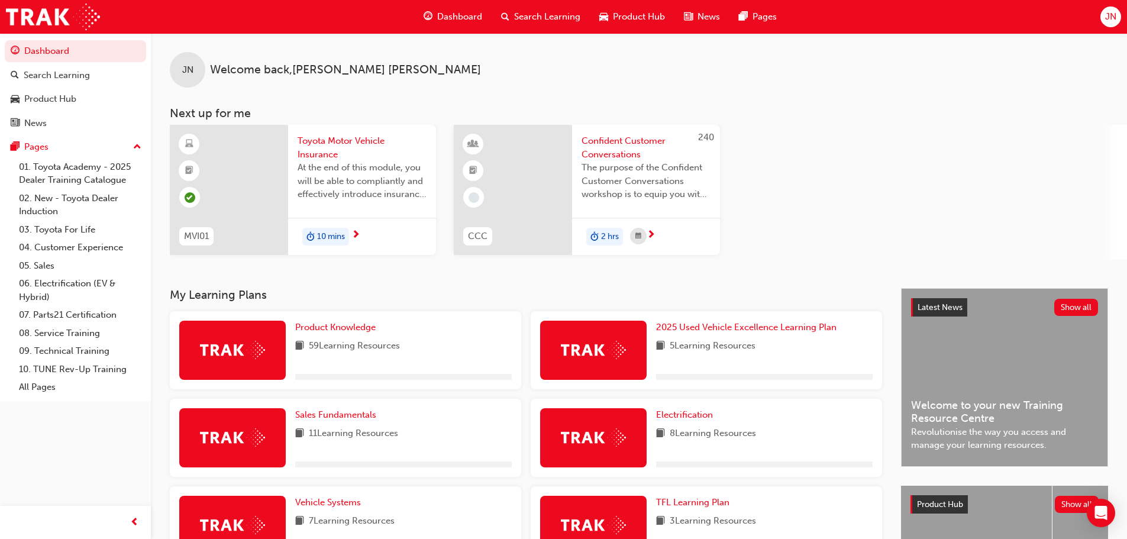
scroll to position [258, 0]
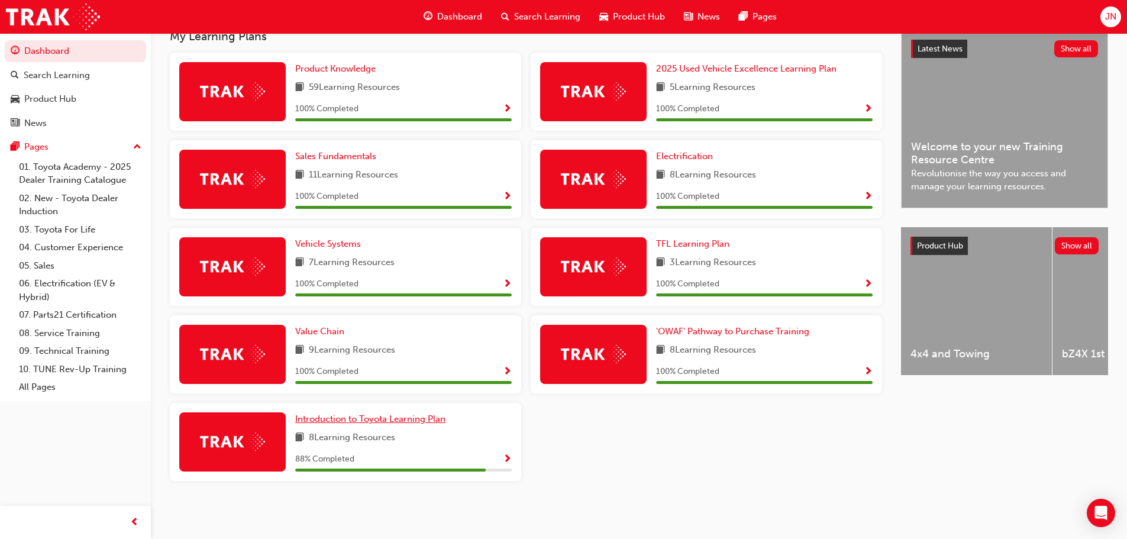
click at [356, 419] on span "Introduction to Toyota Learning Plan" at bounding box center [370, 418] width 150 height 11
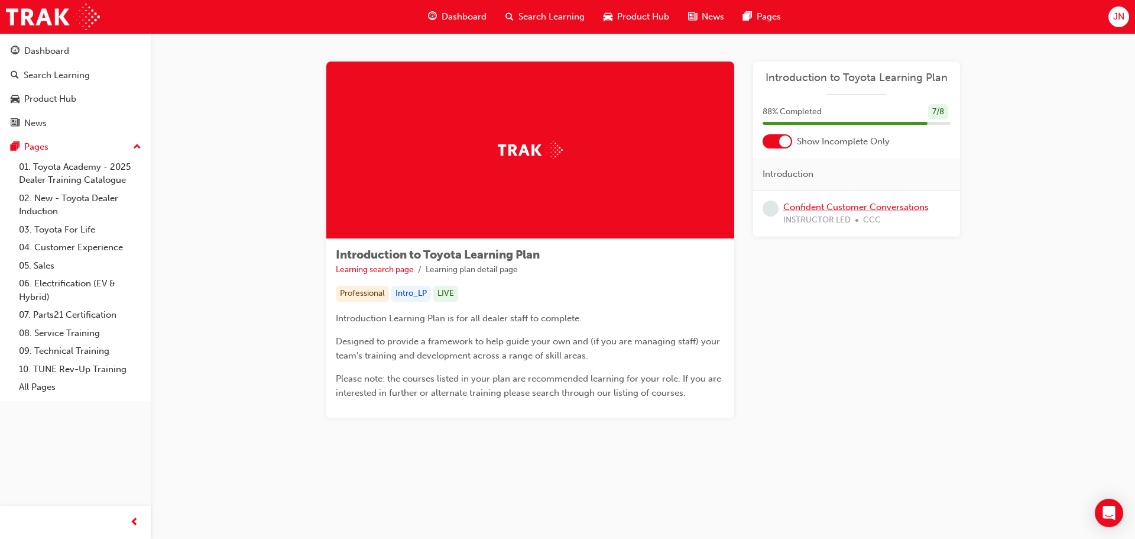
click at [792, 206] on link "Confident Customer Conversations" at bounding box center [856, 207] width 145 height 11
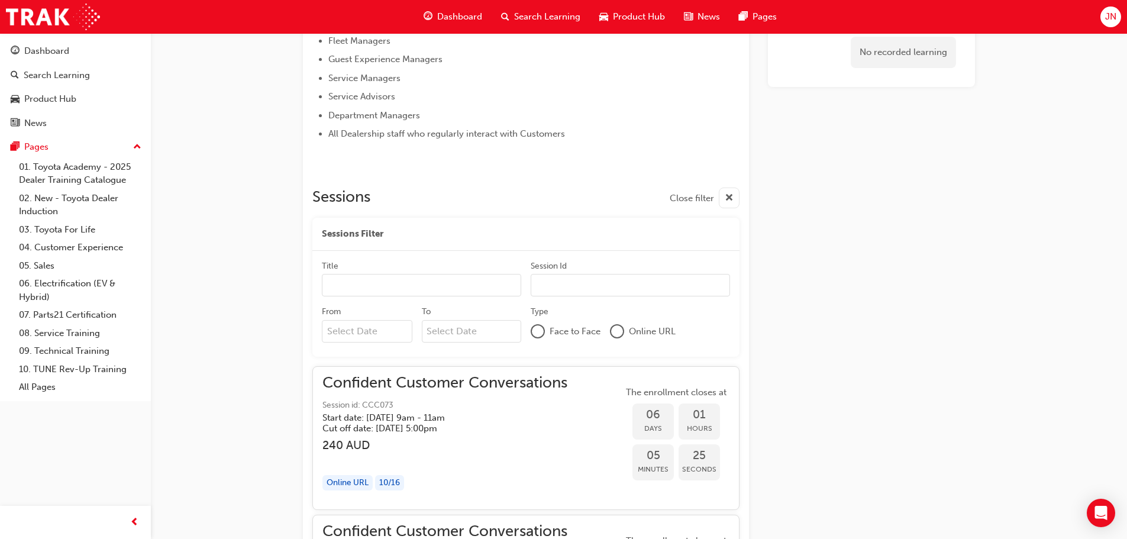
scroll to position [828, 0]
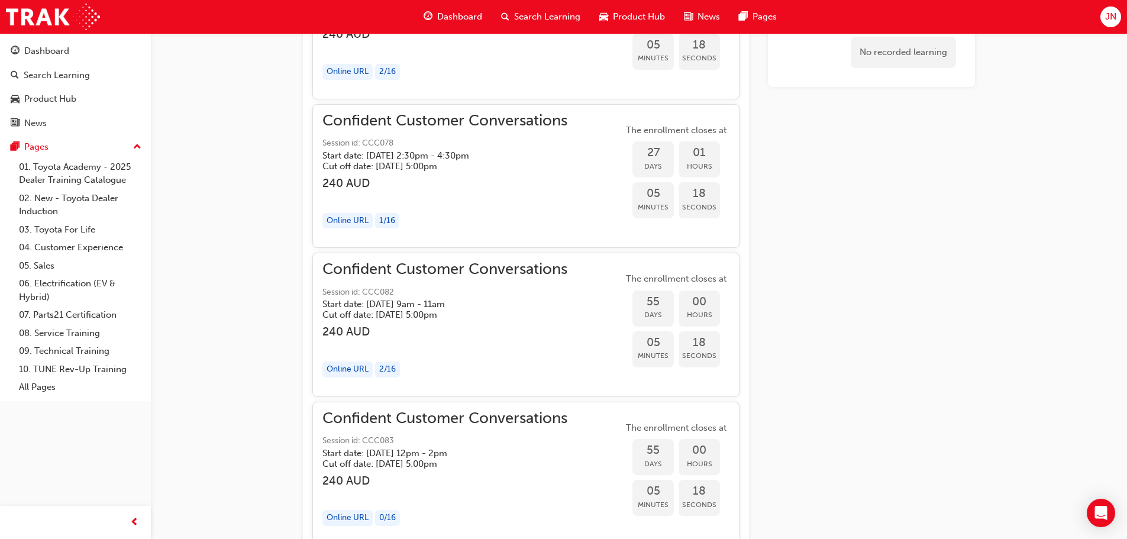
drag, startPoint x: 207, startPoint y: 348, endPoint x: 211, endPoint y: 170, distance: 178.0
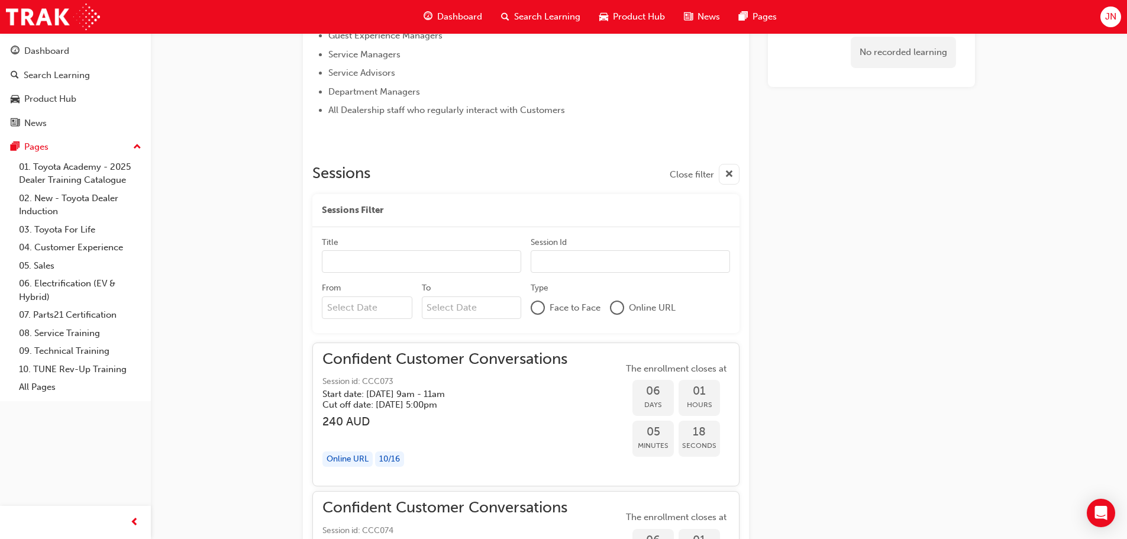
scroll to position [0, 0]
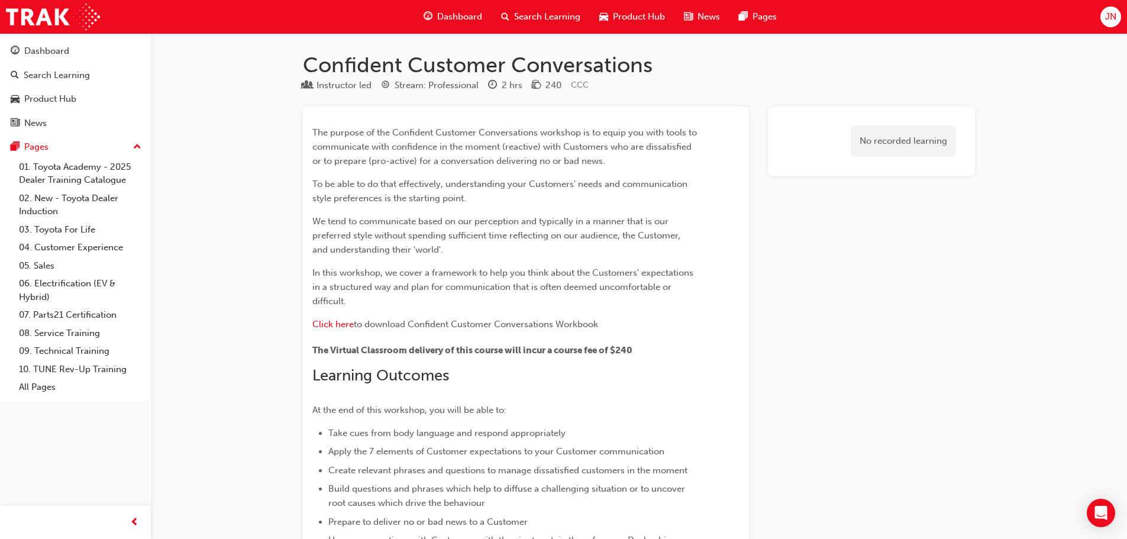
click at [428, 31] on div "Dashboard Search Learning Product Hub News Pages" at bounding box center [599, 17] width 381 height 34
click at [442, 18] on span "Dashboard" at bounding box center [459, 17] width 45 height 14
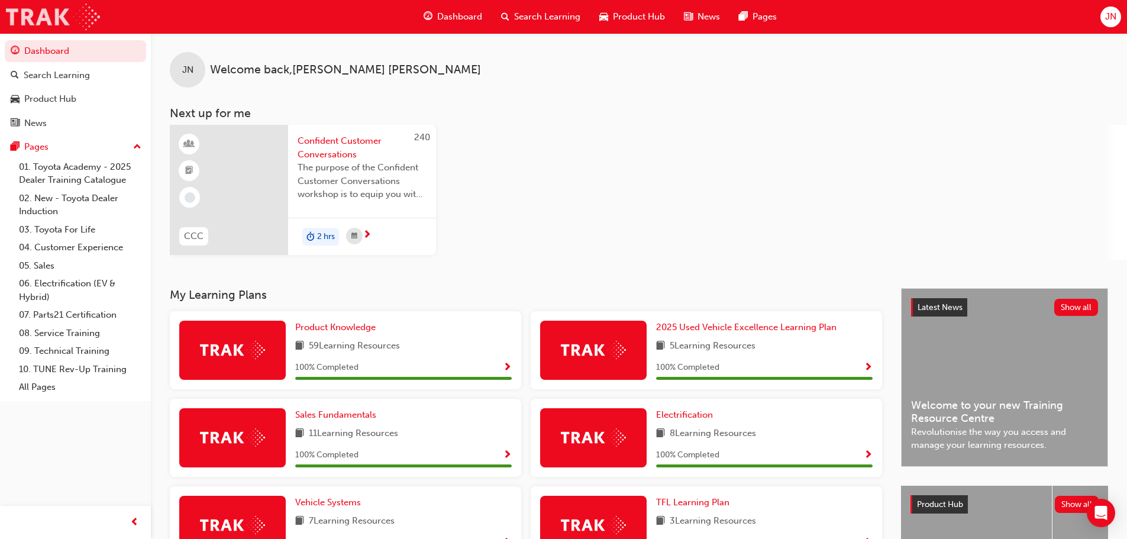
click at [73, 19] on img at bounding box center [53, 17] width 94 height 27
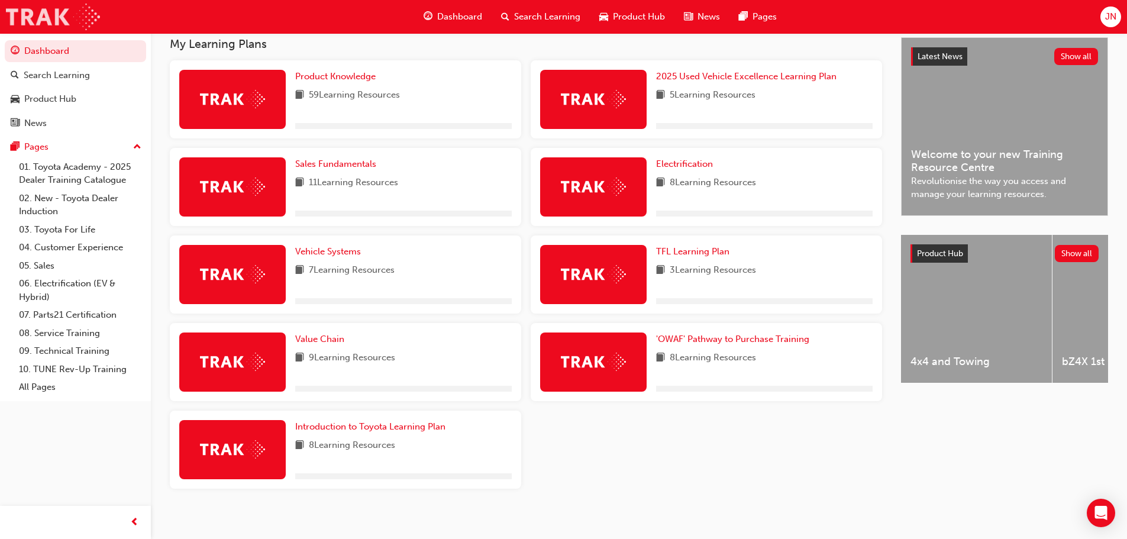
scroll to position [258, 0]
